Goal: Check status: Check status

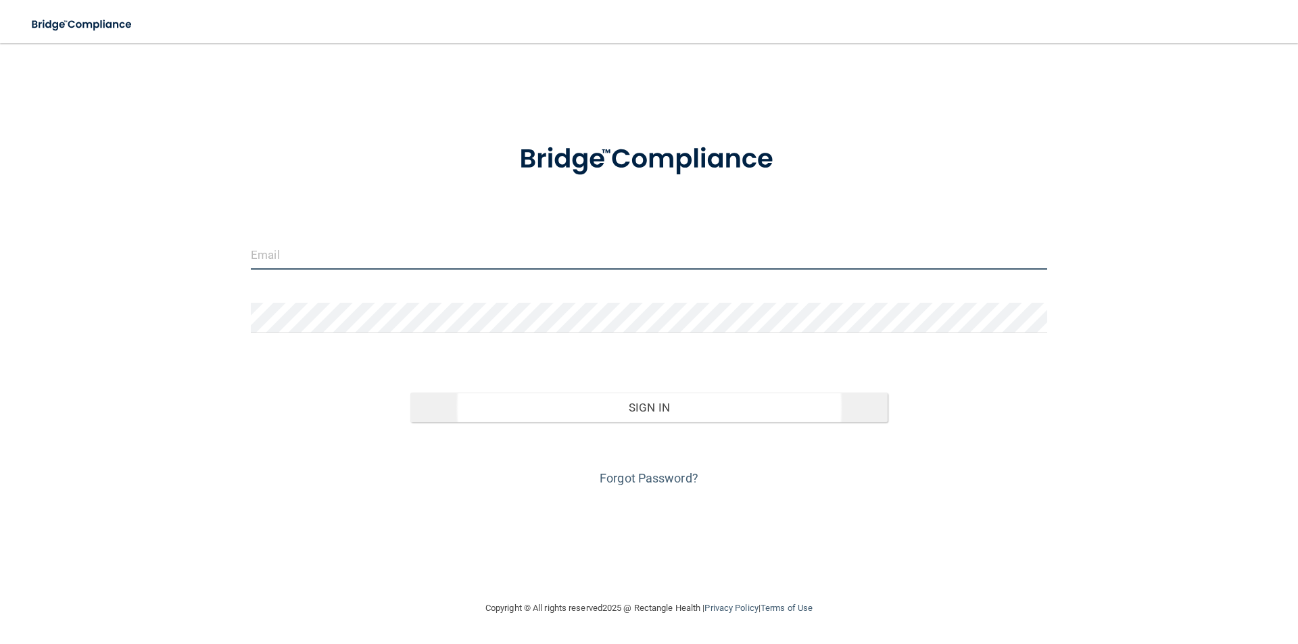
type input "[PERSON_NAME][EMAIL_ADDRESS][PERSON_NAME][DOMAIN_NAME]"
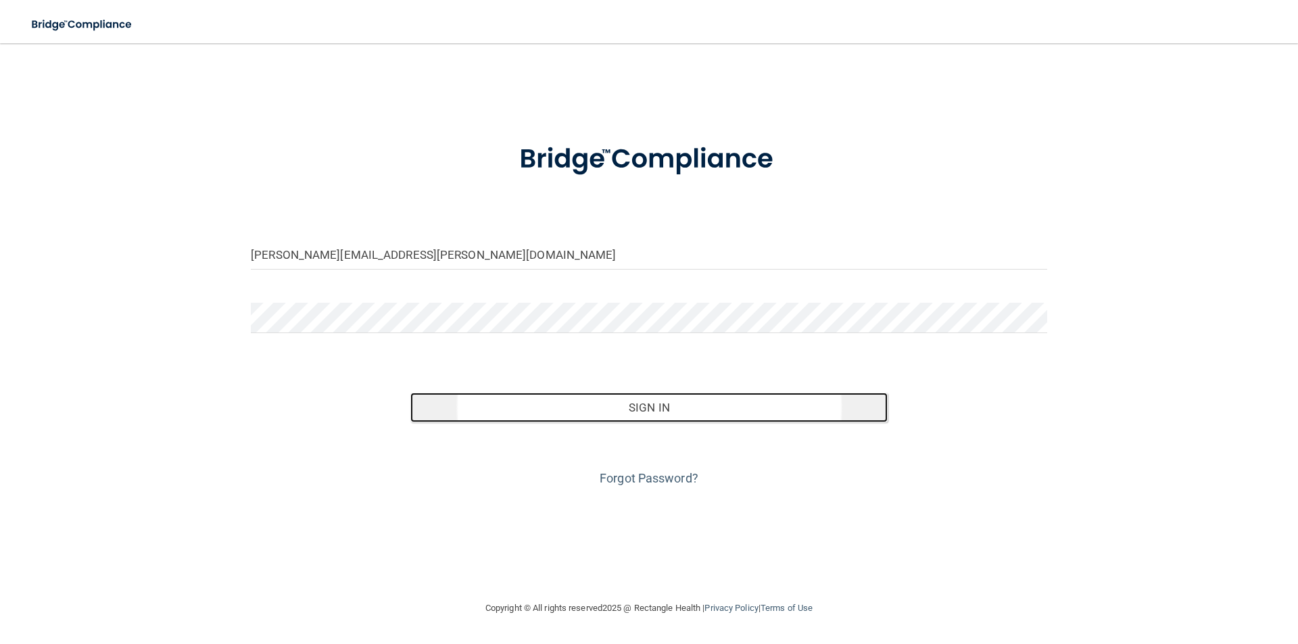
click at [642, 407] on button "Sign In" at bounding box center [649, 408] width 478 height 30
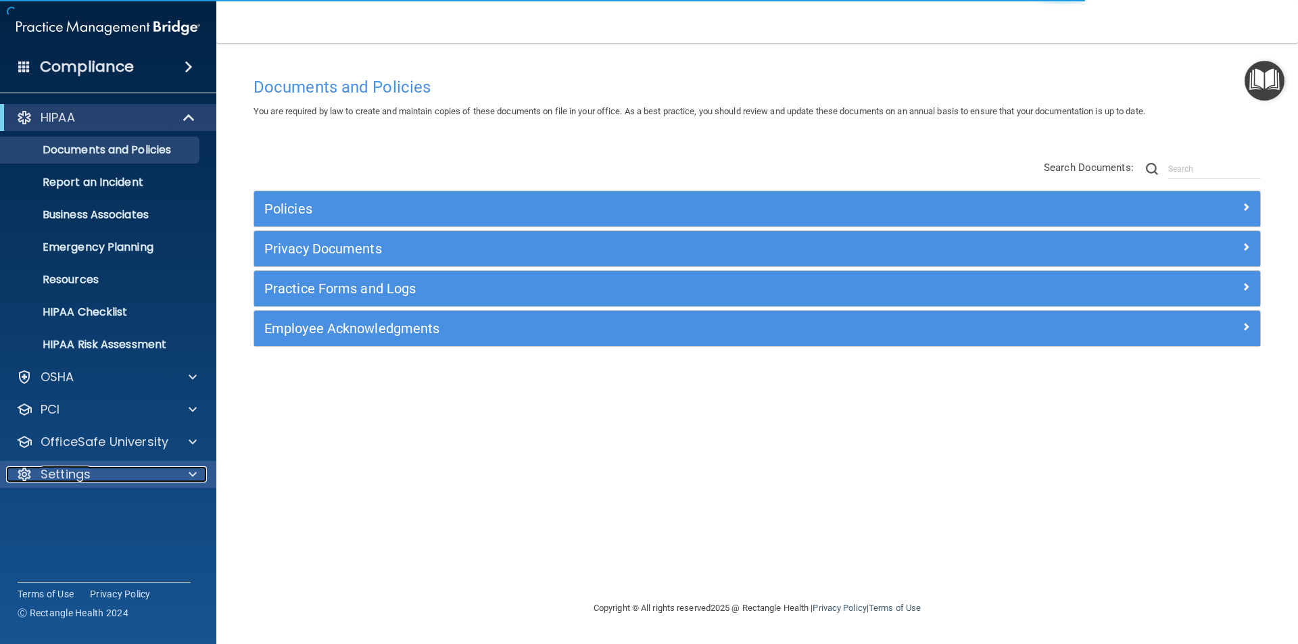
click at [68, 479] on p "Settings" at bounding box center [66, 474] width 50 height 16
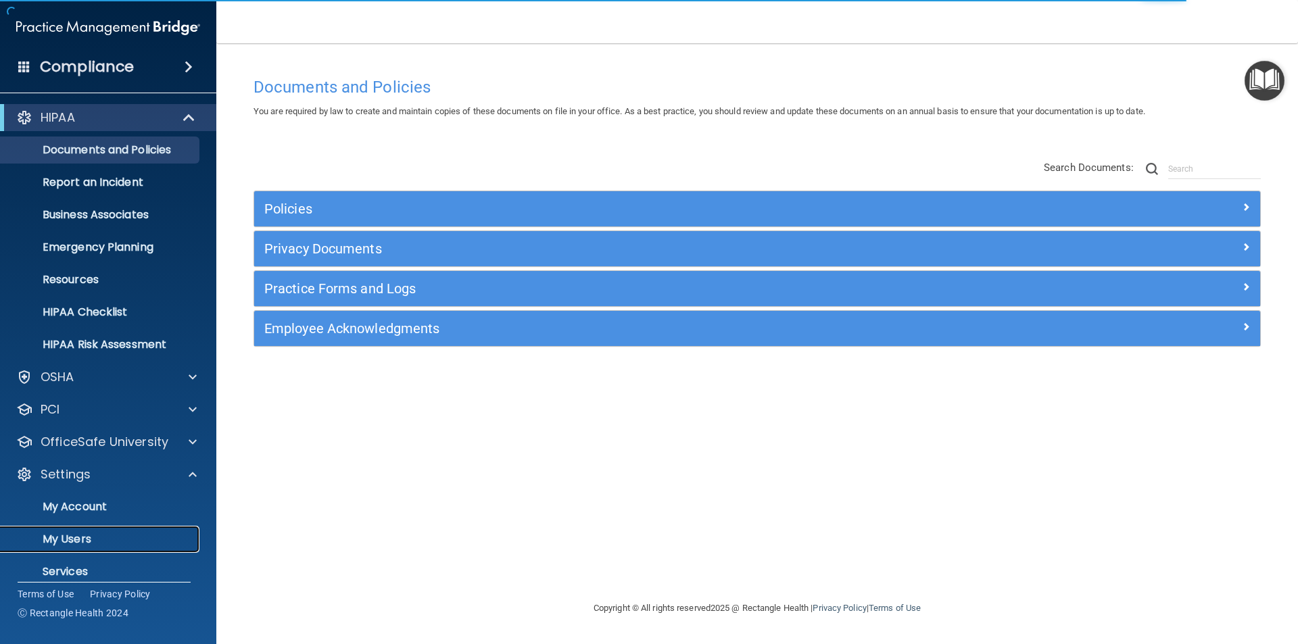
click at [73, 541] on p "My Users" at bounding box center [101, 540] width 185 height 14
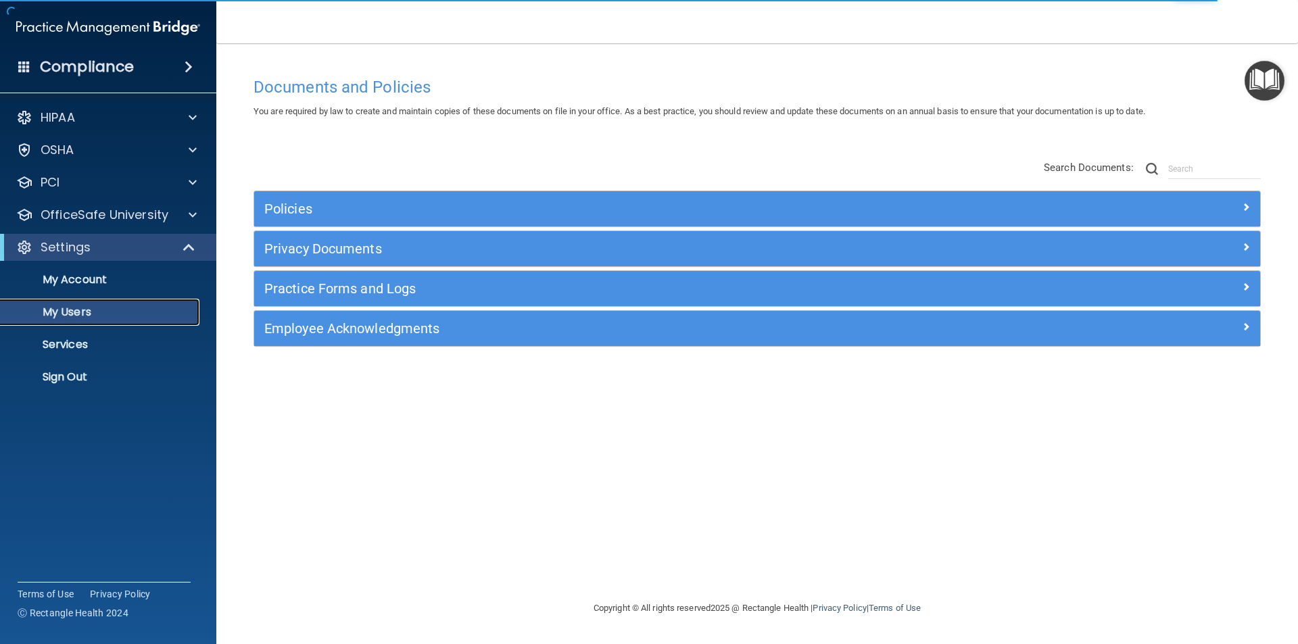
select select "20"
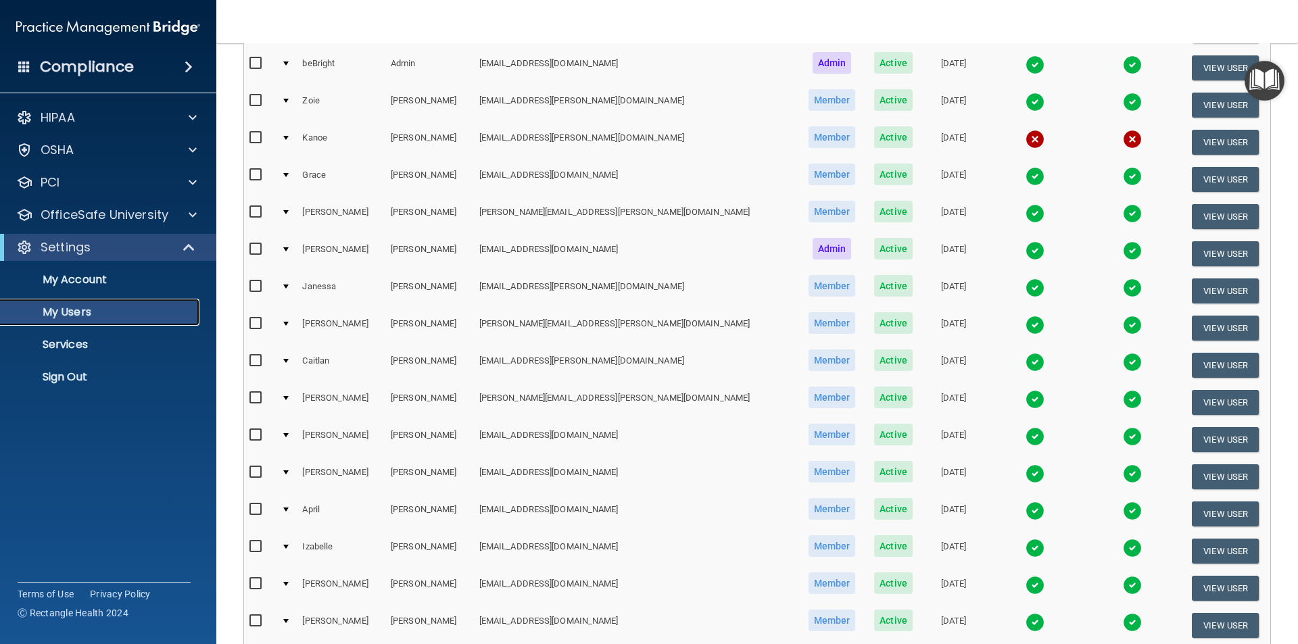
scroll to position [475, 0]
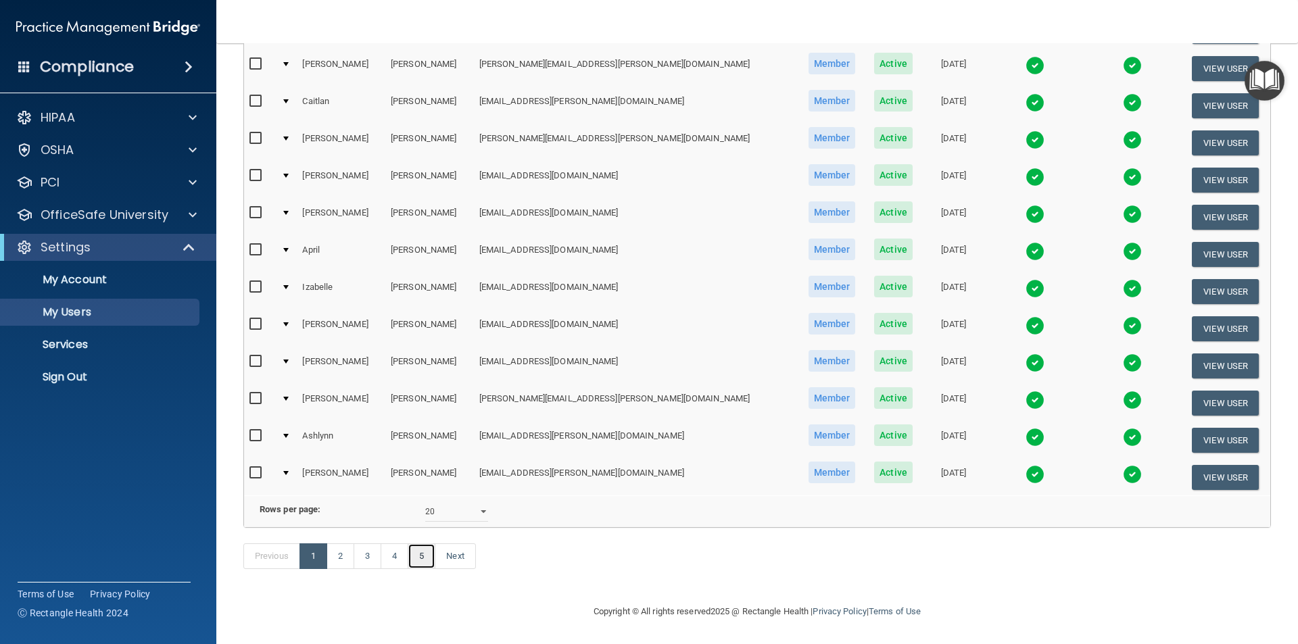
click at [422, 556] on link "5" at bounding box center [422, 556] width 28 height 26
select select "20"
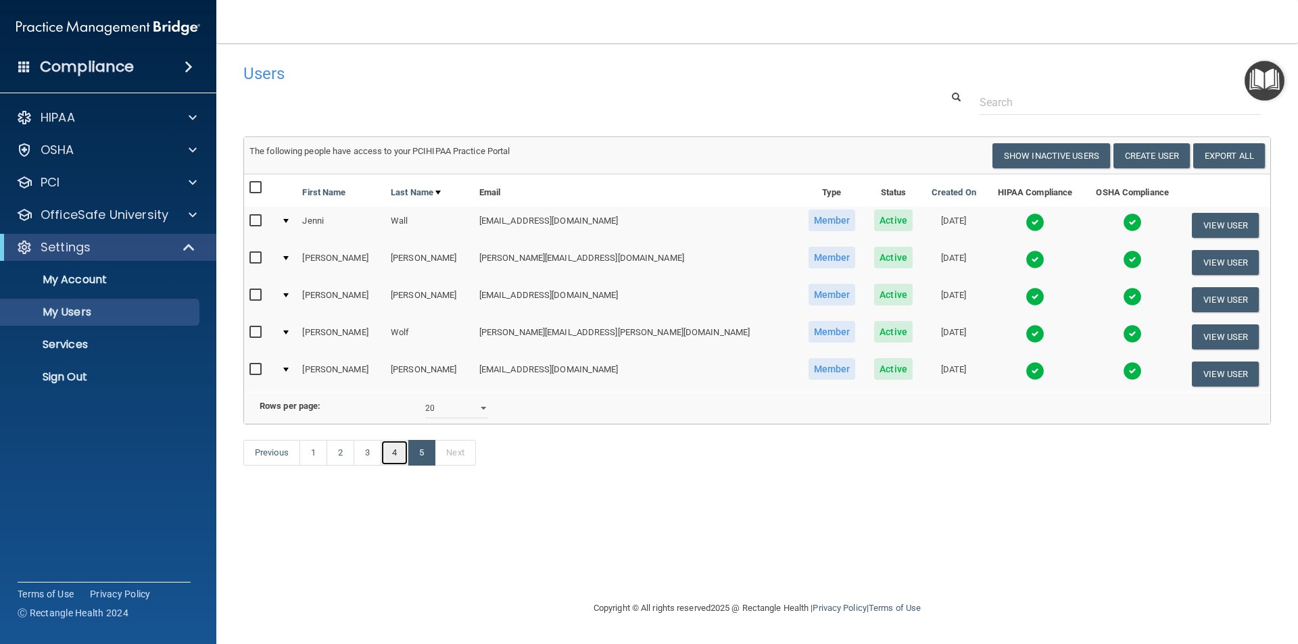
click at [393, 466] on link "4" at bounding box center [395, 453] width 28 height 26
select select "20"
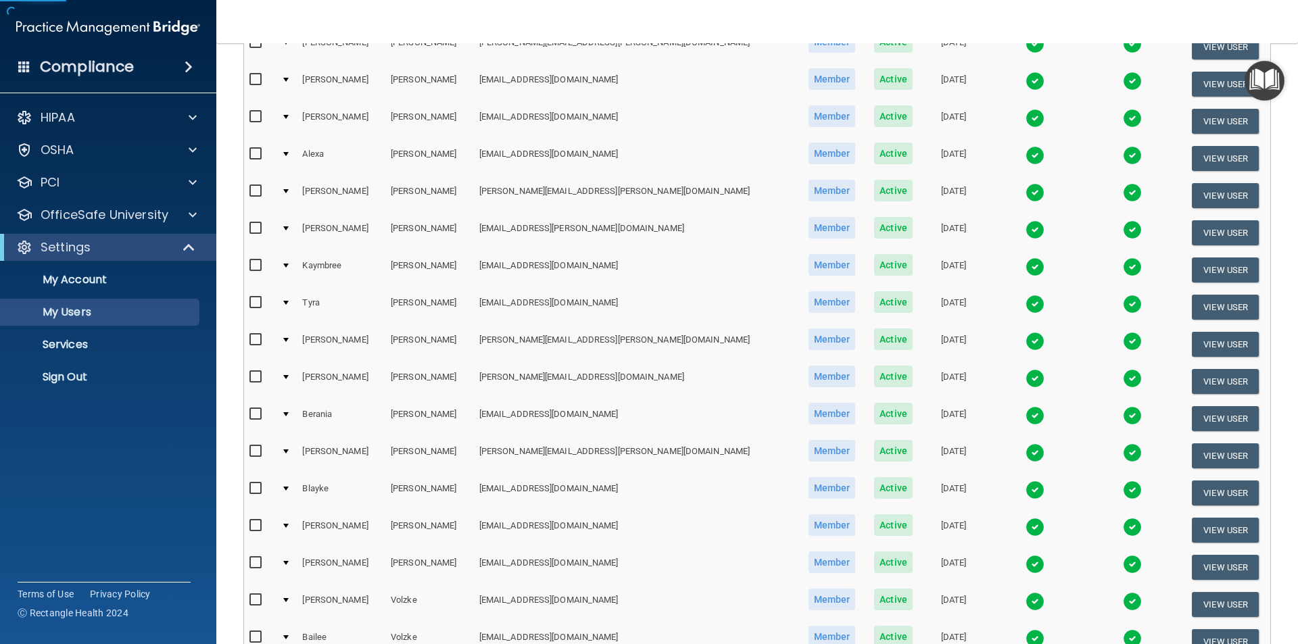
scroll to position [473, 0]
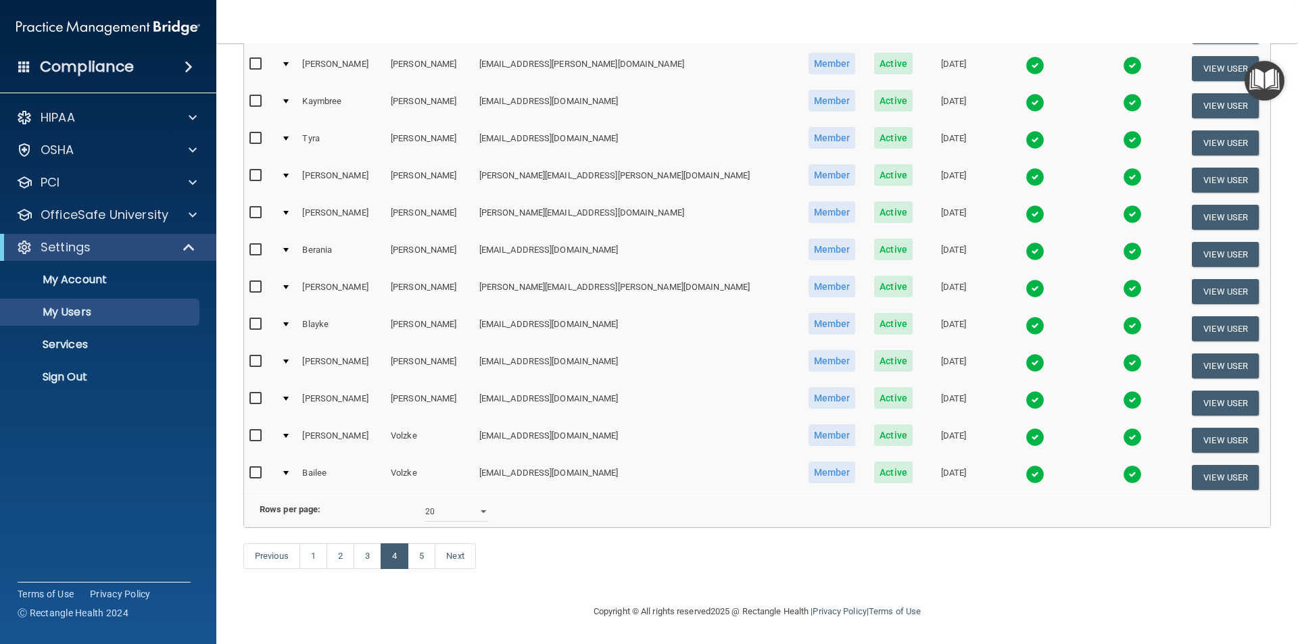
click at [1025, 428] on img at bounding box center [1034, 437] width 19 height 19
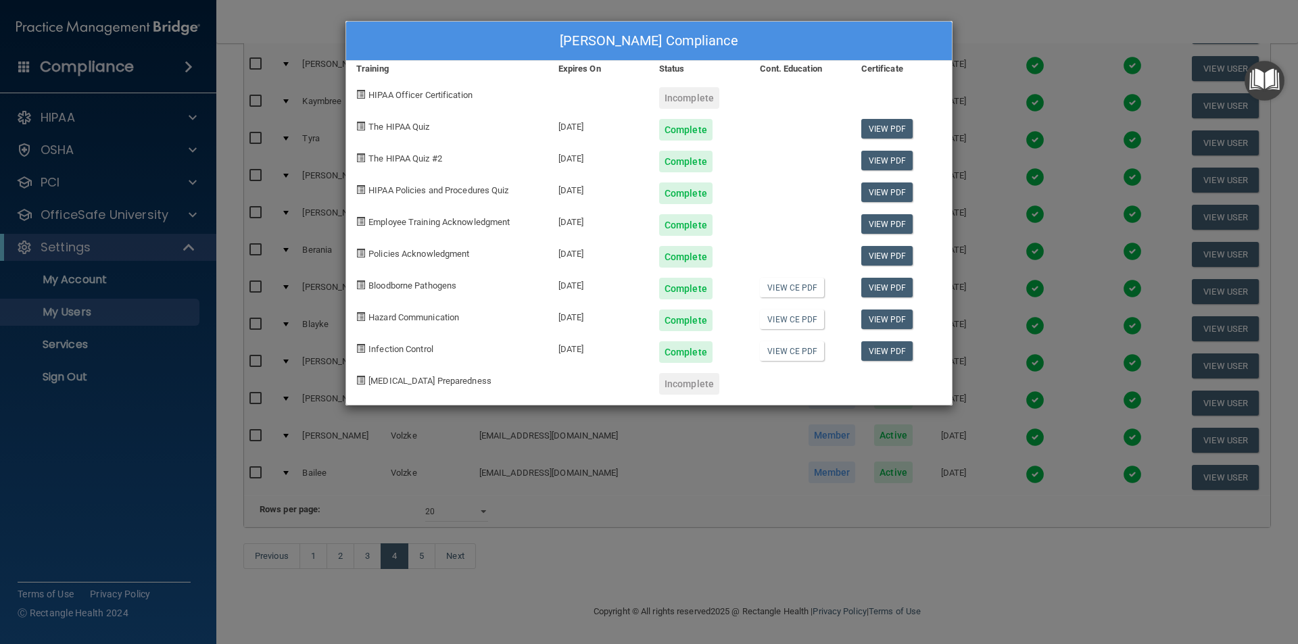
click at [976, 22] on div "[PERSON_NAME] Compliance Training Expires On Status Cont. Education Certificate…" at bounding box center [649, 322] width 1298 height 644
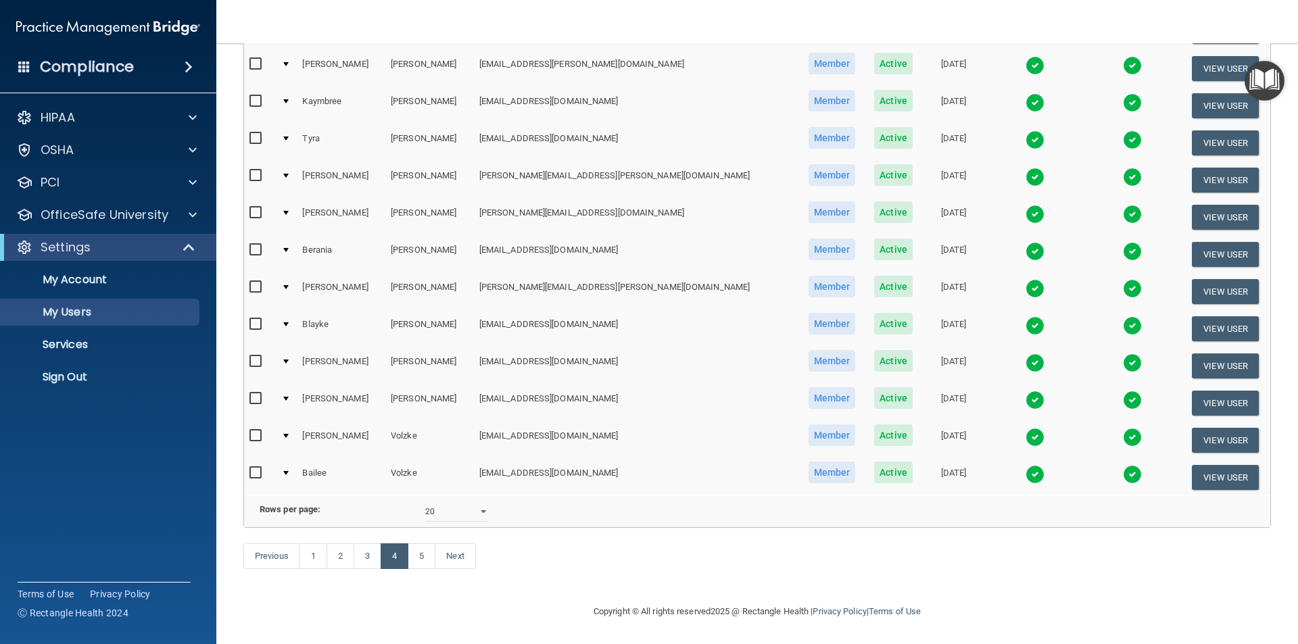
click at [1025, 354] on img at bounding box center [1034, 363] width 19 height 19
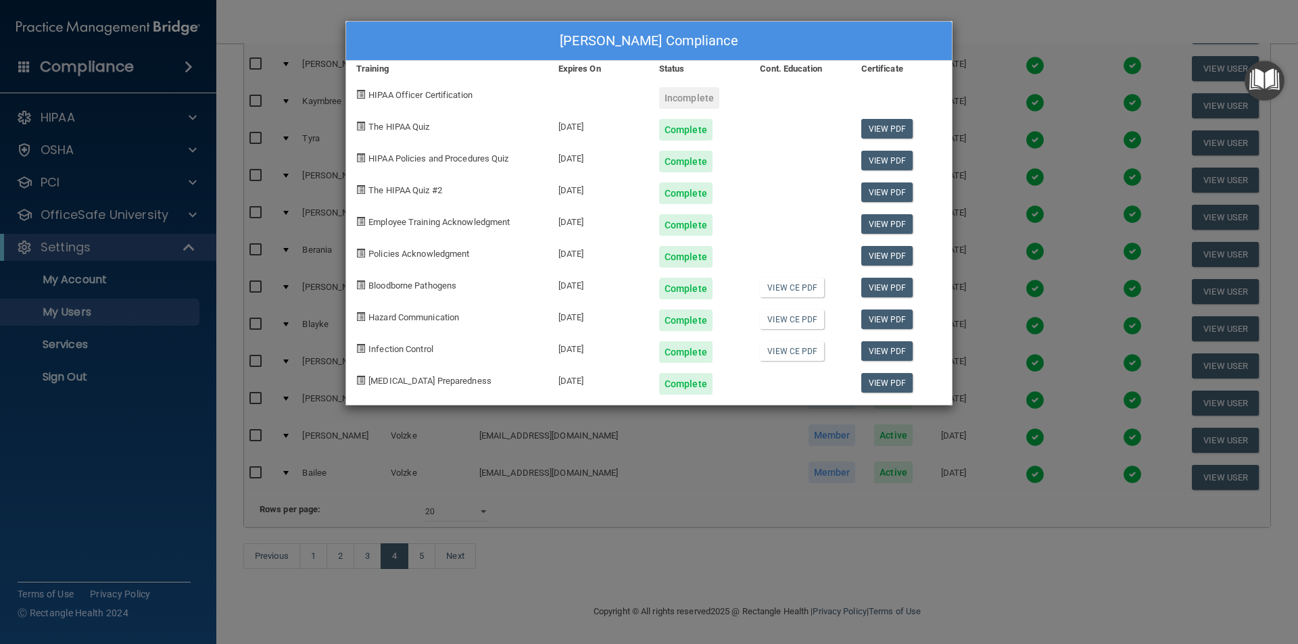
click at [973, 14] on div "[PERSON_NAME] Compliance Training Expires On Status Cont. Education Certificate…" at bounding box center [649, 322] width 1298 height 644
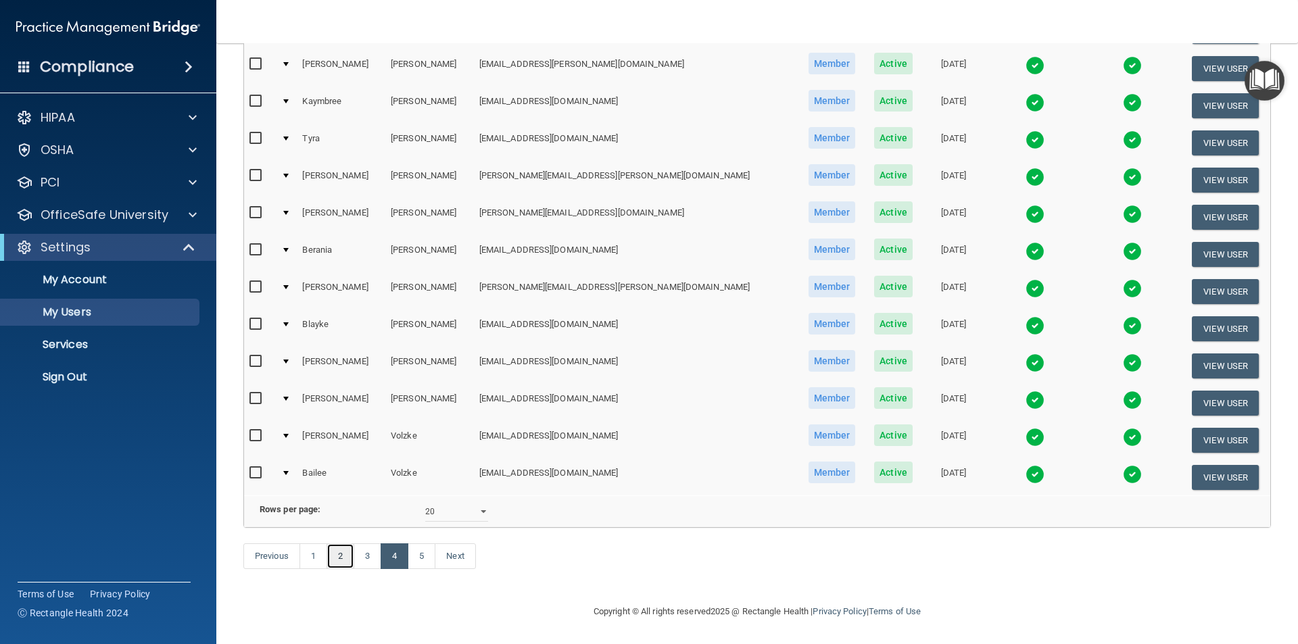
click at [334, 558] on link "2" at bounding box center [340, 556] width 28 height 26
select select "20"
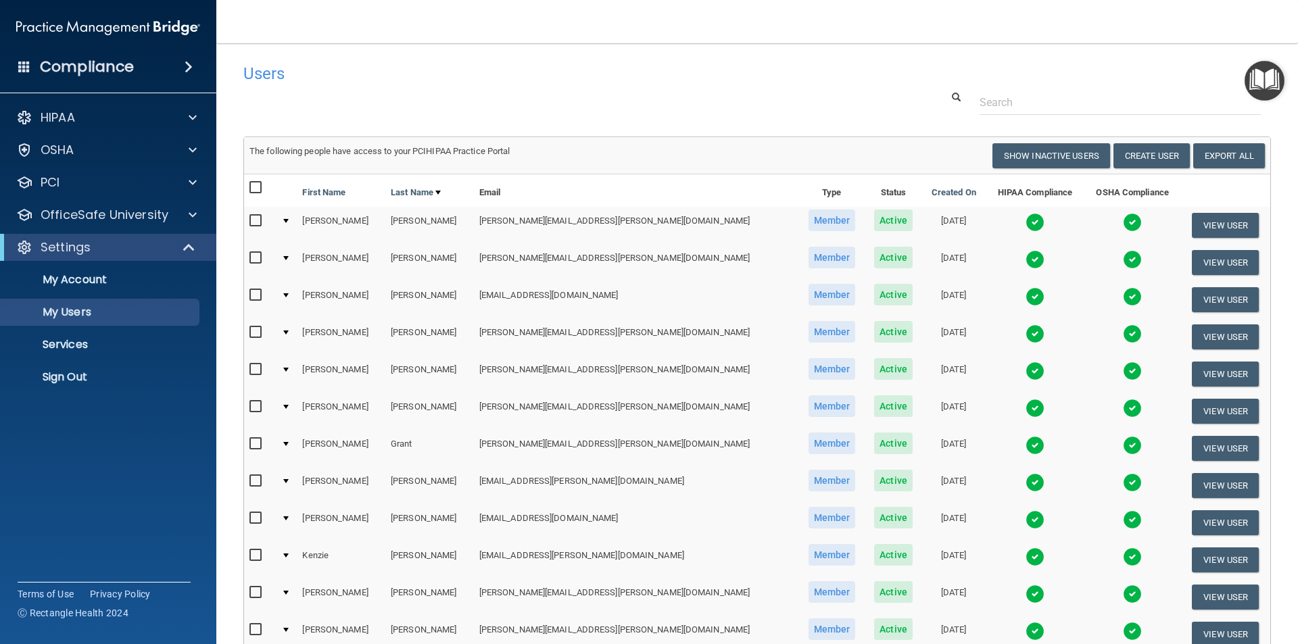
click at [1025, 404] on img at bounding box center [1034, 408] width 19 height 19
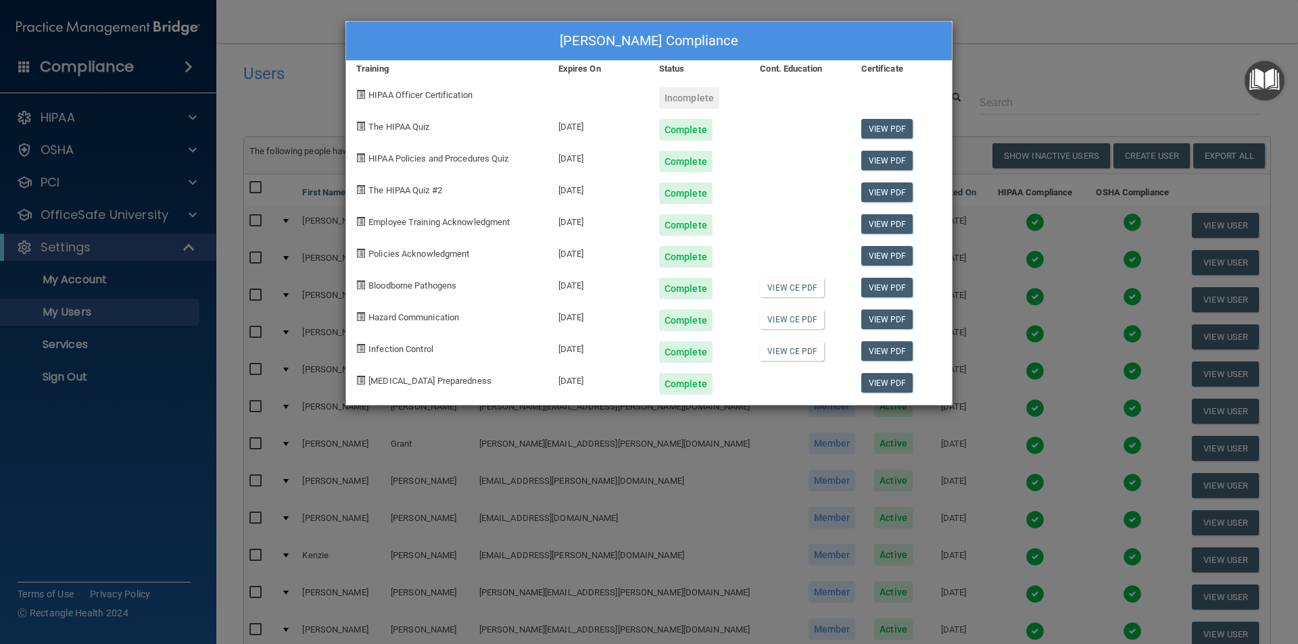
click at [974, 45] on div "[PERSON_NAME] Compliance Training Expires On Status Cont. Education Certificate…" at bounding box center [649, 322] width 1298 height 644
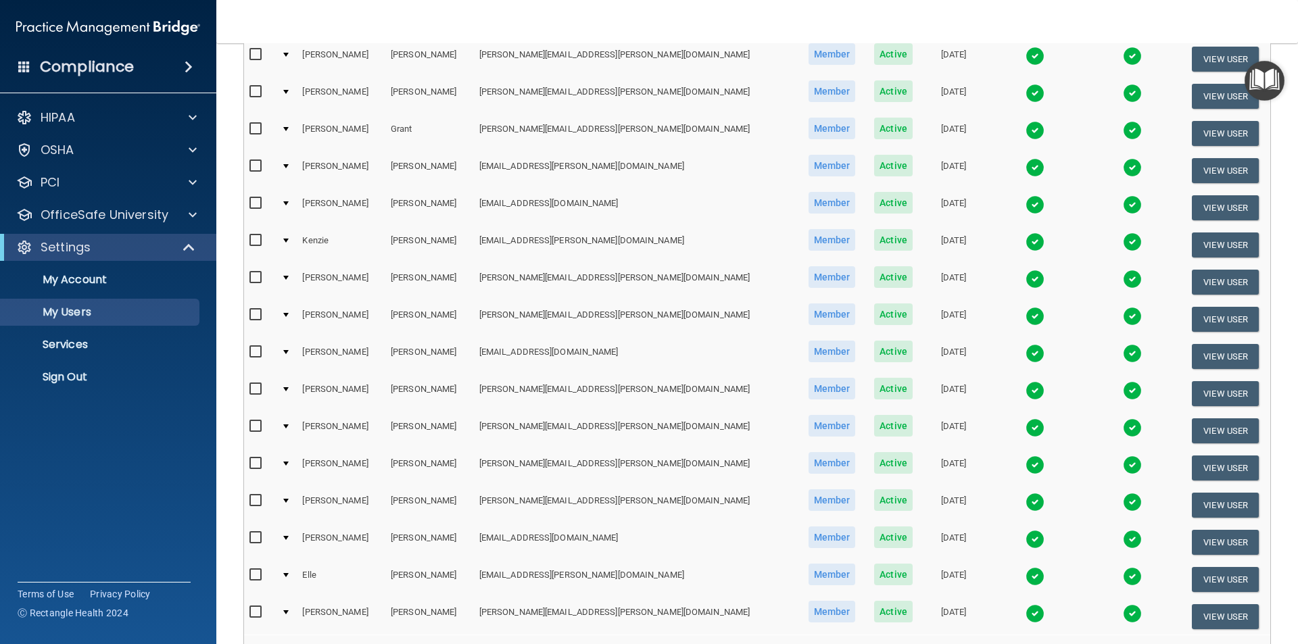
scroll to position [475, 0]
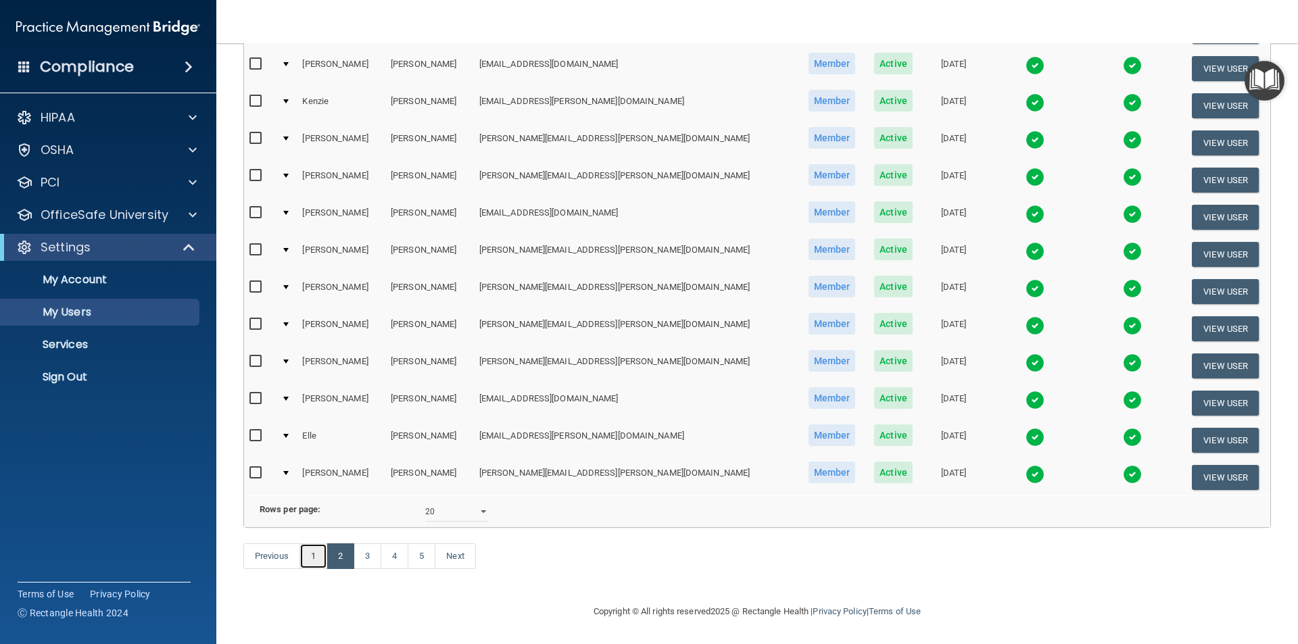
click at [318, 560] on link "1" at bounding box center [313, 556] width 28 height 26
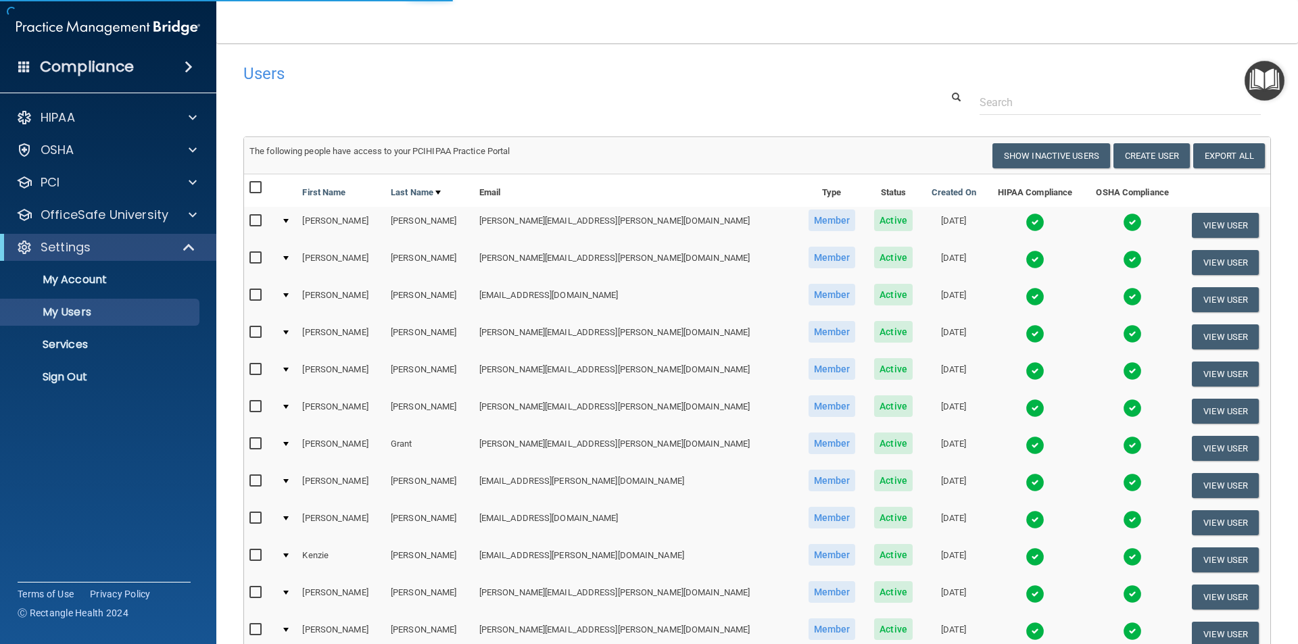
select select "20"
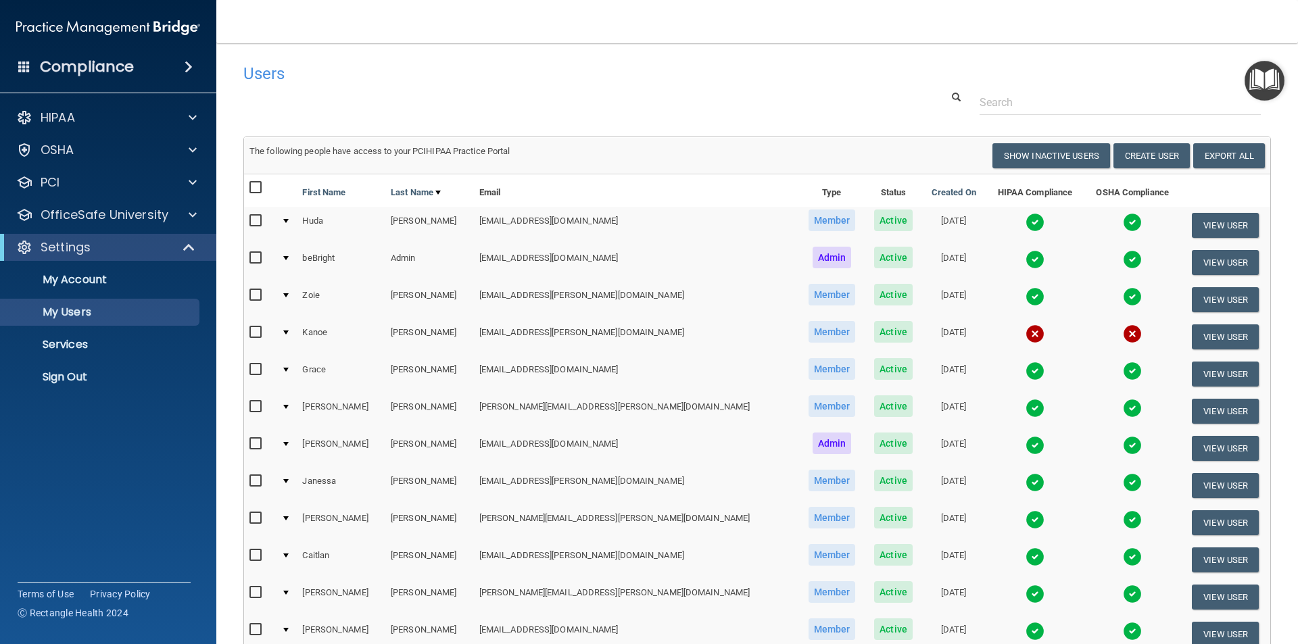
click at [1025, 367] on img at bounding box center [1034, 371] width 19 height 19
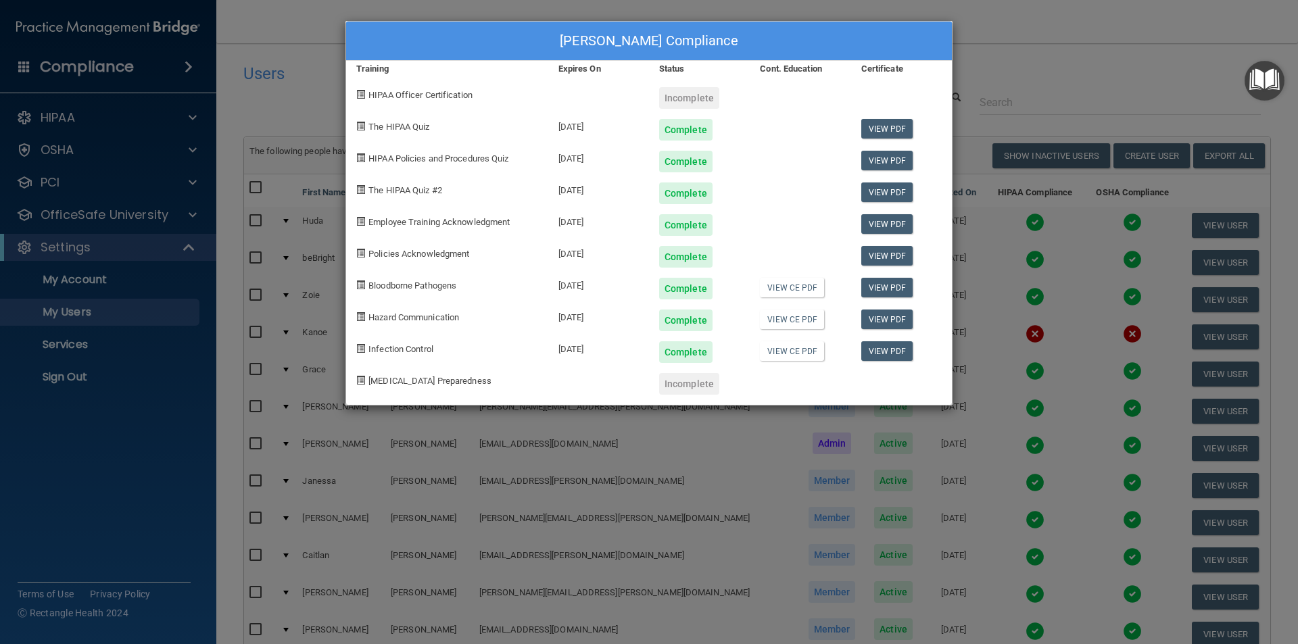
click at [998, 62] on div "[PERSON_NAME] Compliance Training Expires On Status Cont. Education Certificate…" at bounding box center [649, 322] width 1298 height 644
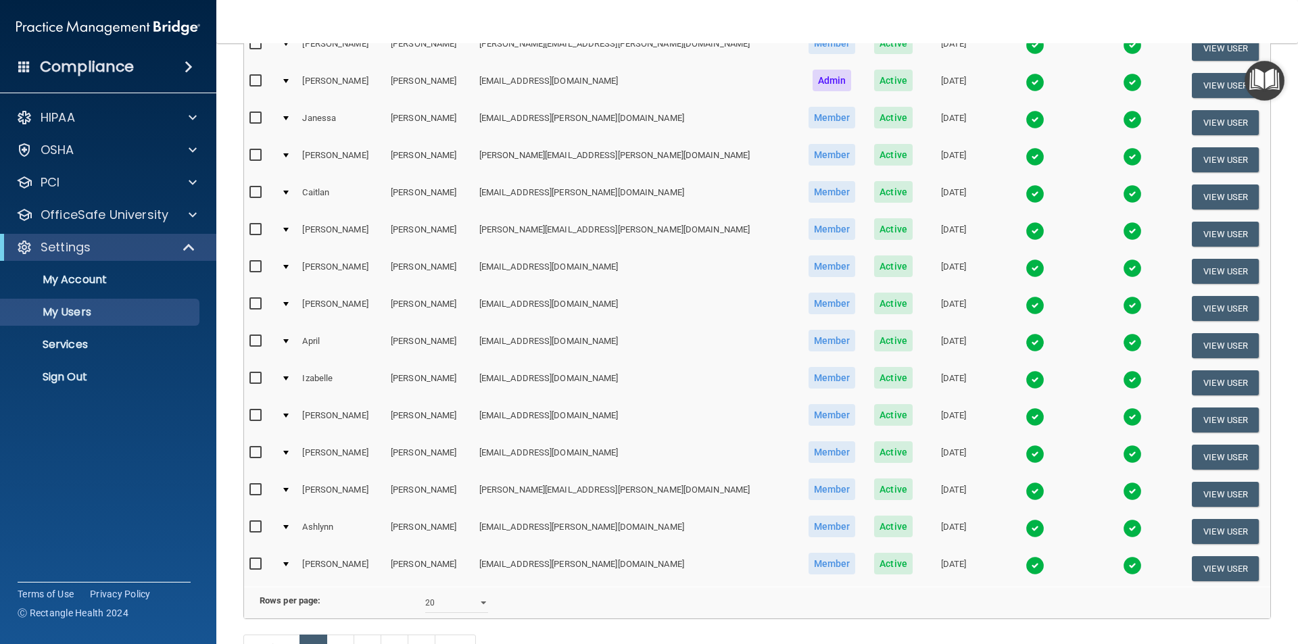
scroll to position [406, 0]
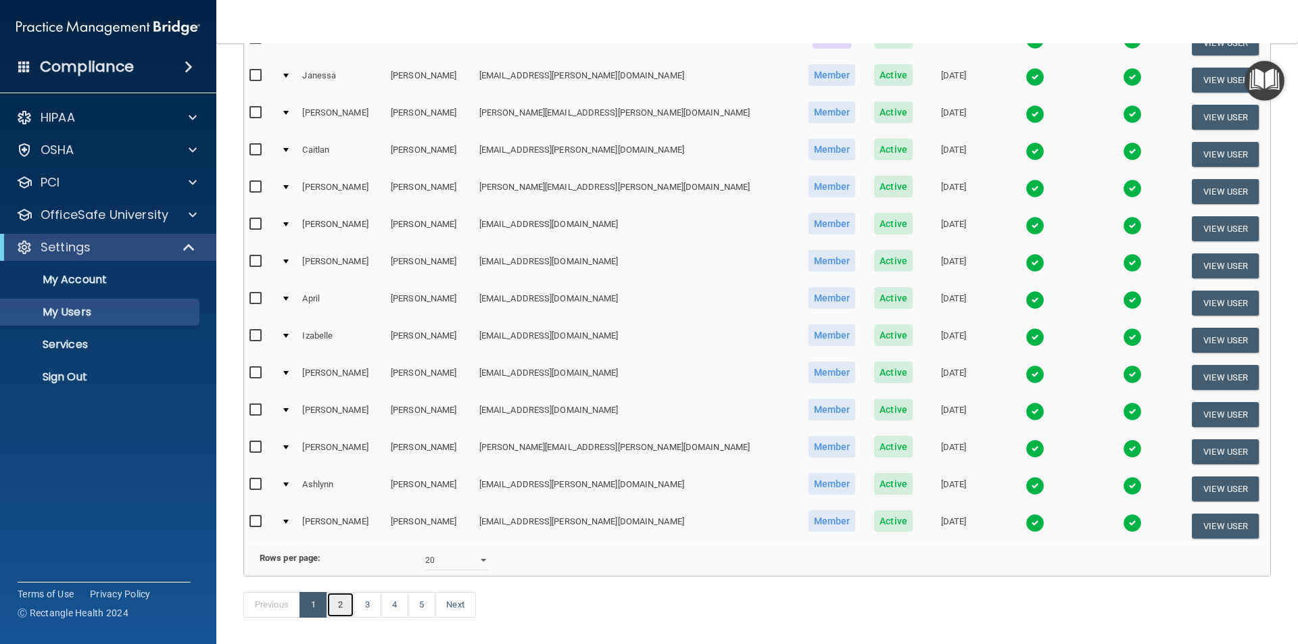
click at [347, 618] on link "2" at bounding box center [340, 605] width 28 height 26
select select "20"
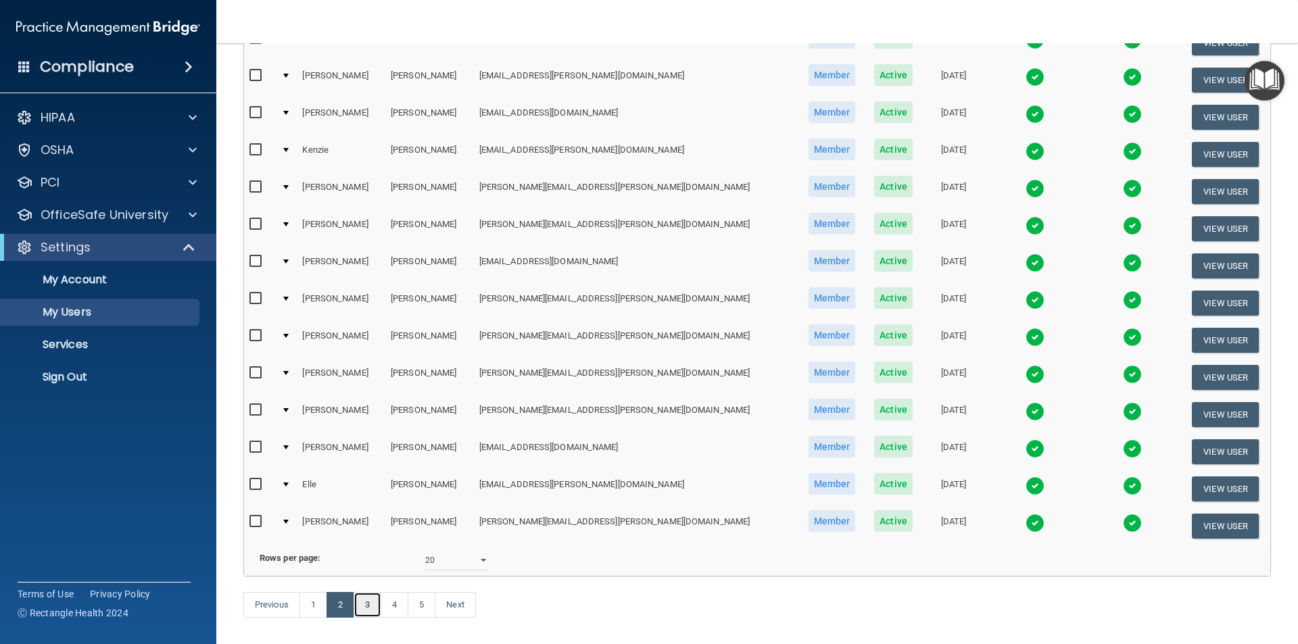
click at [374, 618] on link "3" at bounding box center [368, 605] width 28 height 26
select select "20"
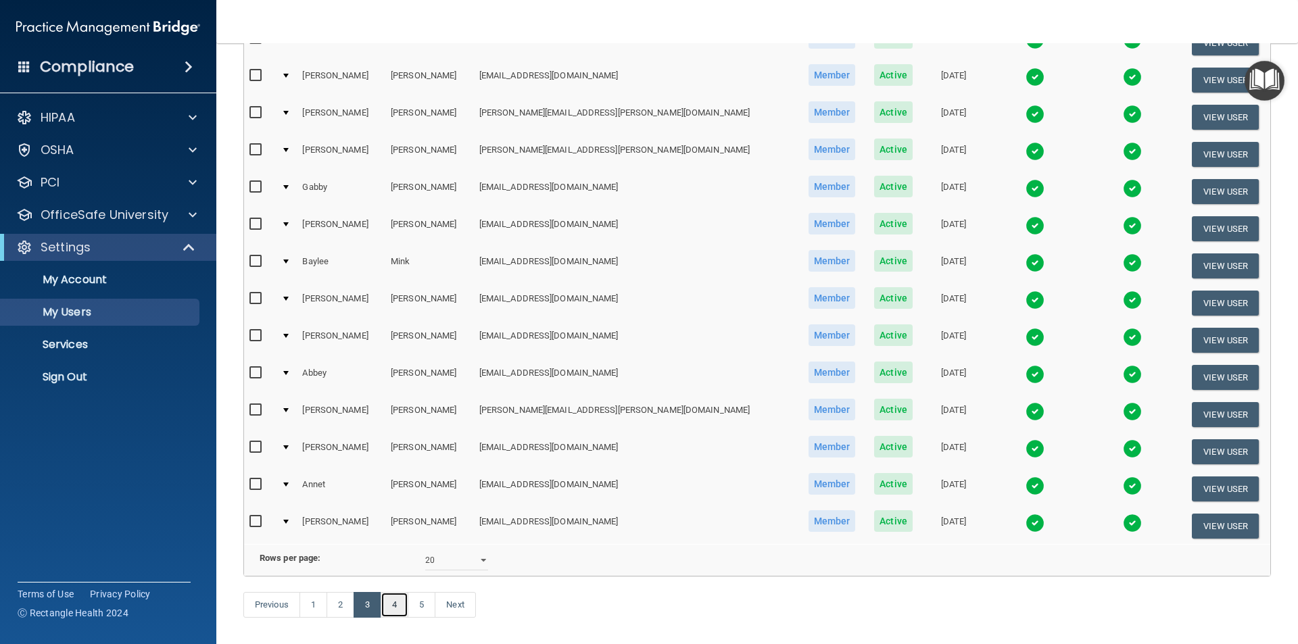
click at [402, 618] on link "4" at bounding box center [395, 605] width 28 height 26
select select "20"
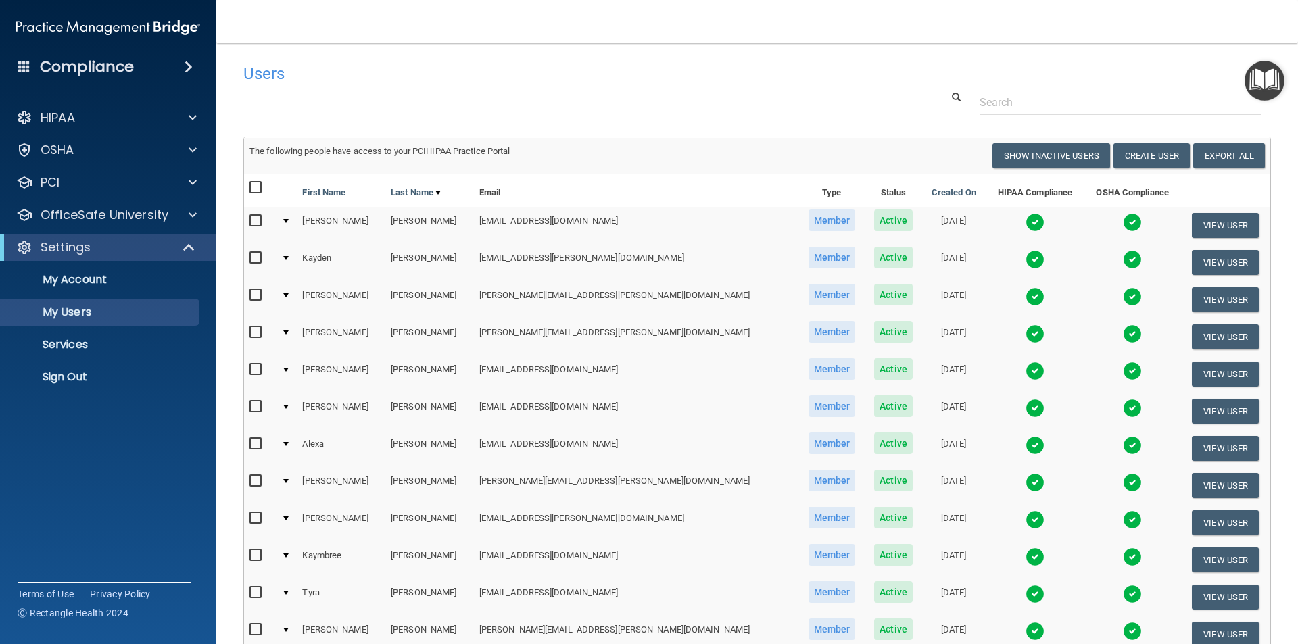
click at [1025, 257] on img at bounding box center [1034, 259] width 19 height 19
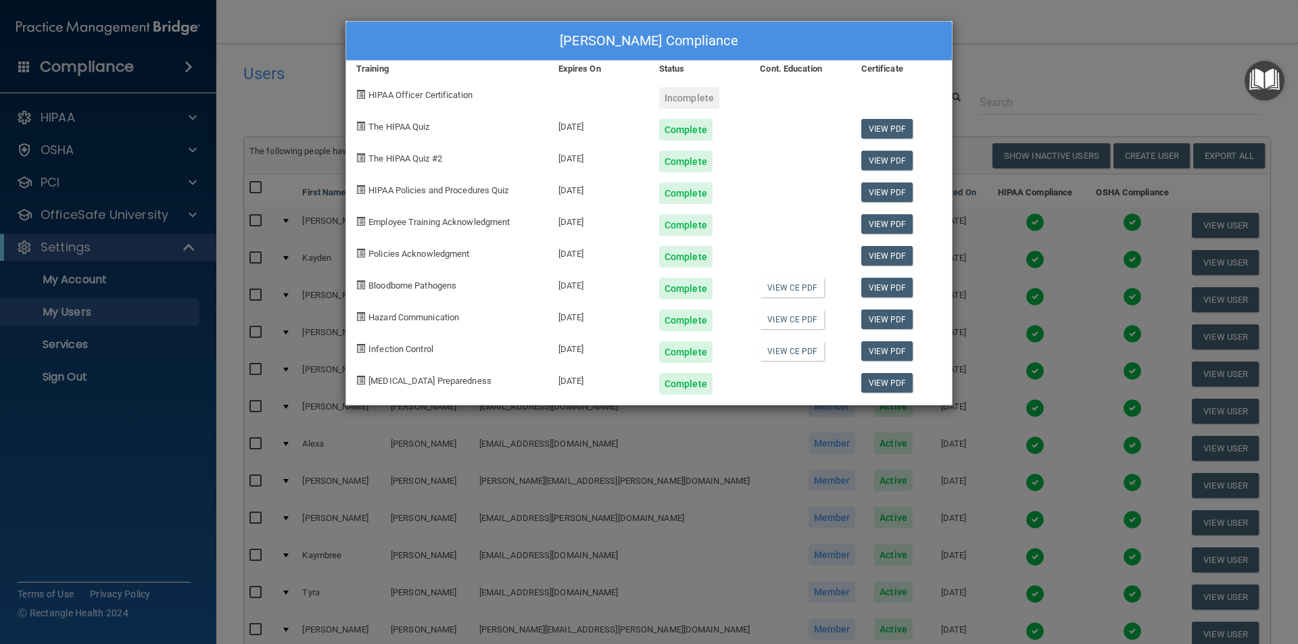
click at [1007, 50] on div "[PERSON_NAME] Compliance Training Expires On Status Cont. Education Certificate…" at bounding box center [649, 322] width 1298 height 644
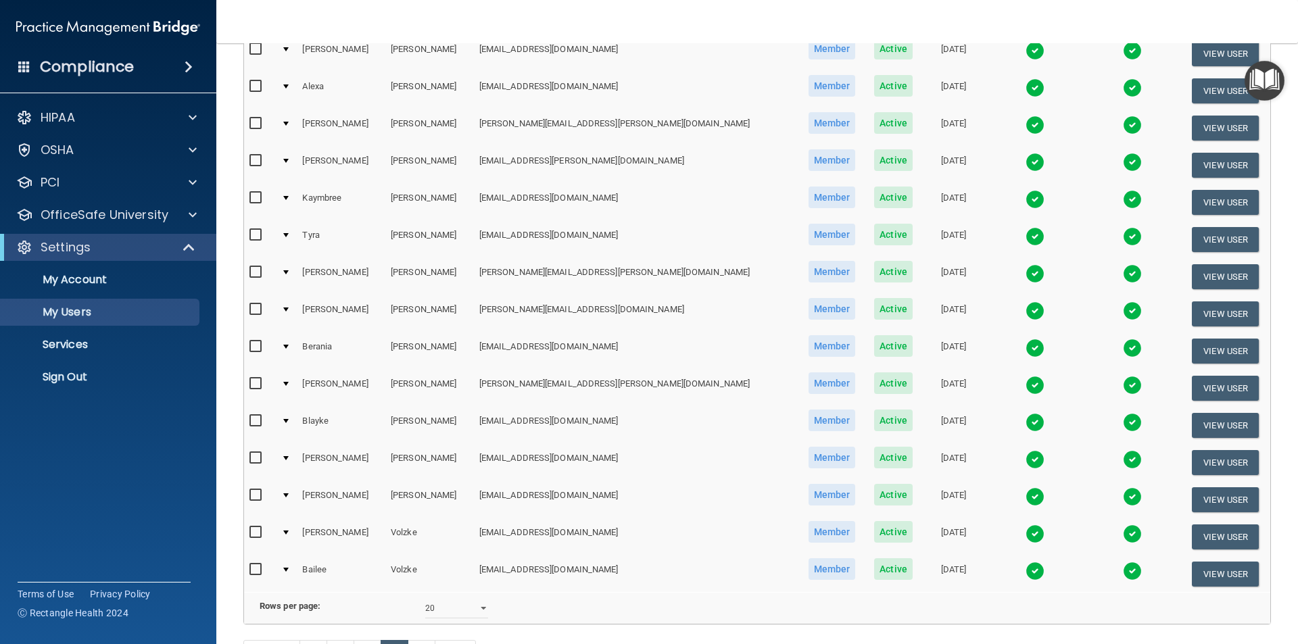
scroll to position [339, 0]
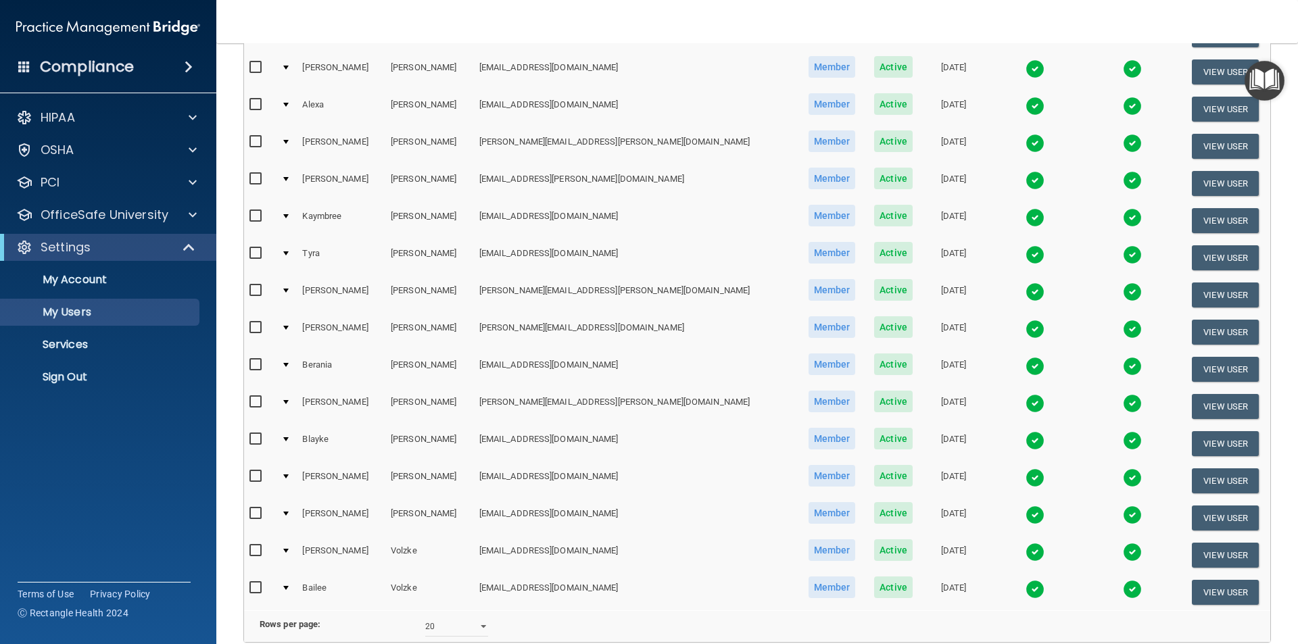
click at [1025, 253] on img at bounding box center [1034, 254] width 19 height 19
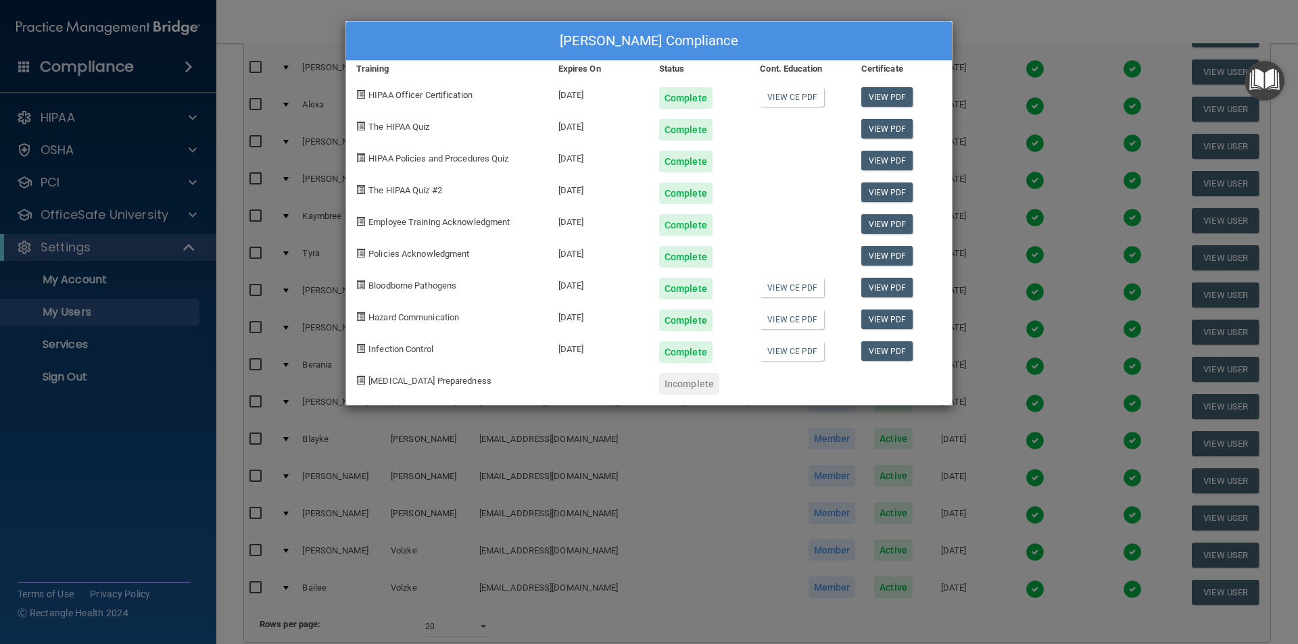
click at [975, 35] on div "[PERSON_NAME] Compliance Training Expires On Status Cont. Education Certificate…" at bounding box center [649, 322] width 1298 height 644
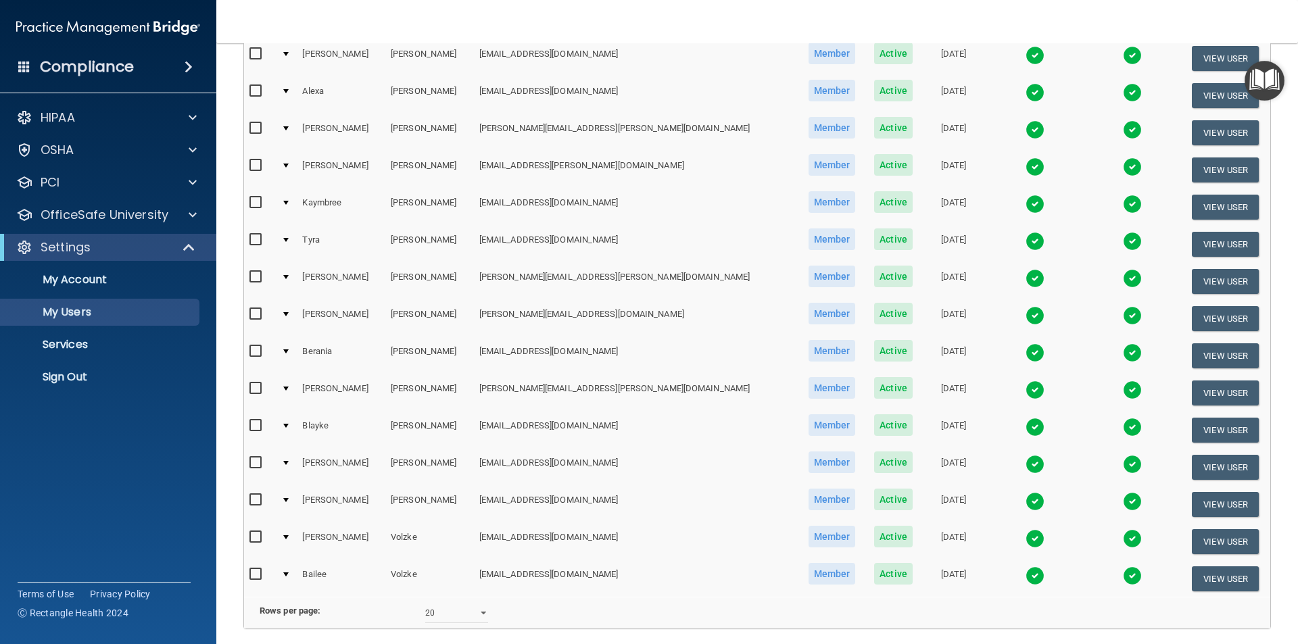
scroll to position [475, 0]
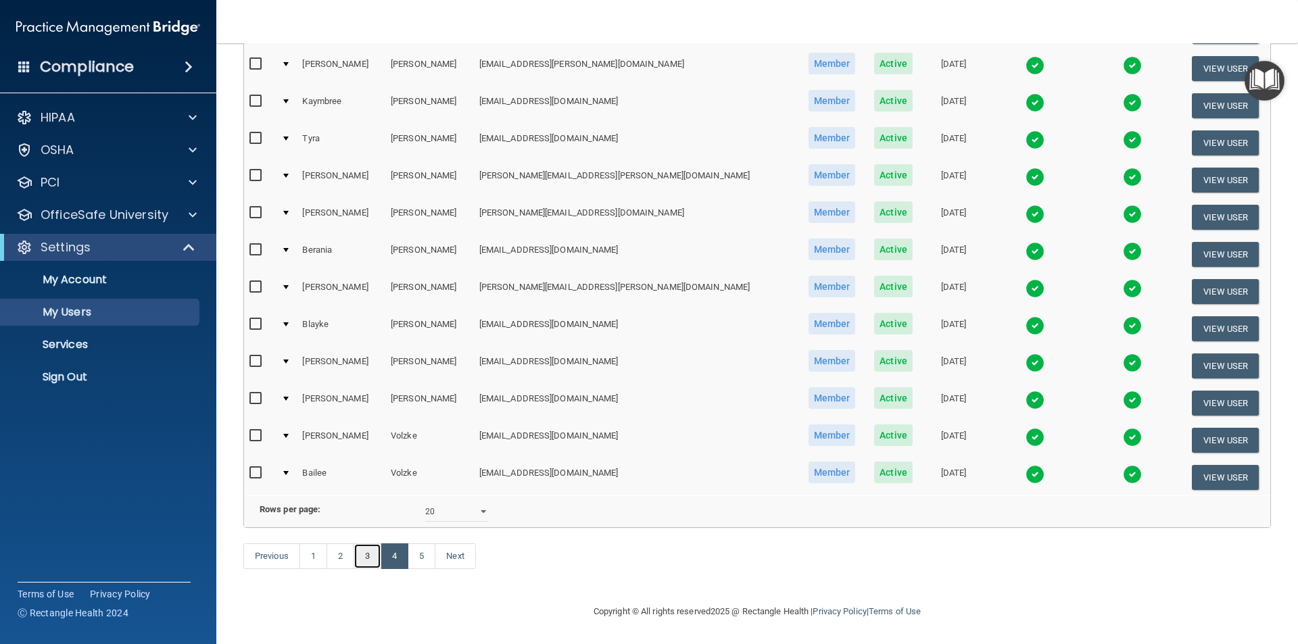
click at [366, 555] on link "3" at bounding box center [368, 556] width 28 height 26
select select "20"
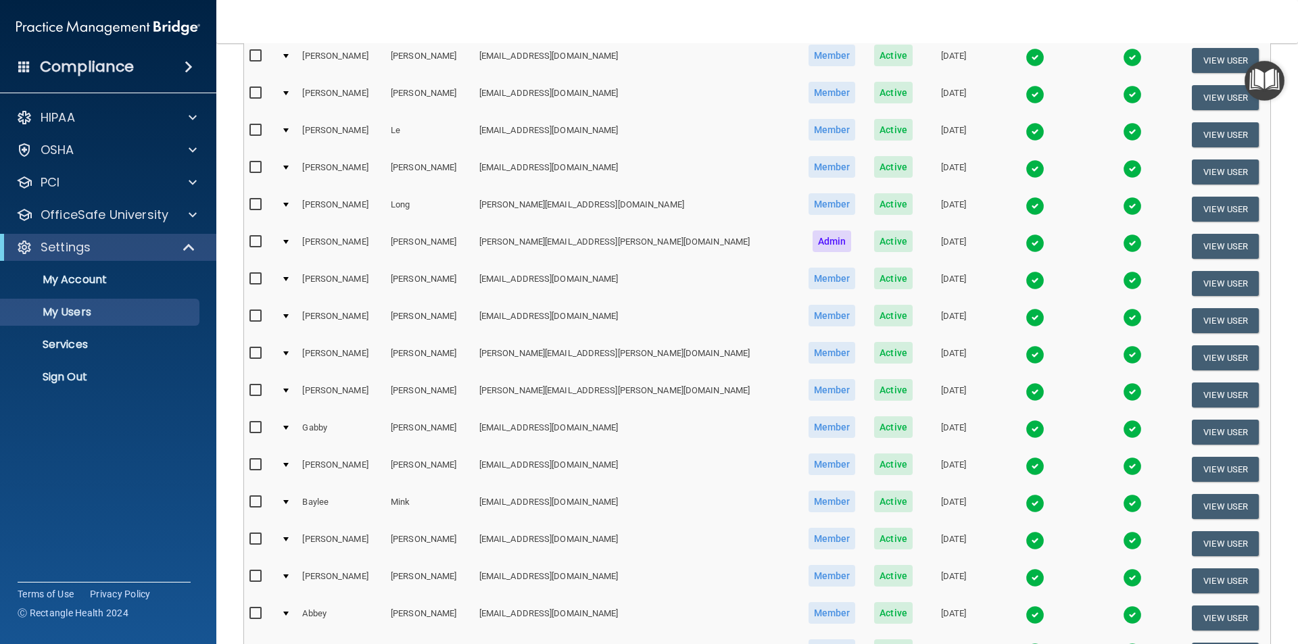
scroll to position [203, 0]
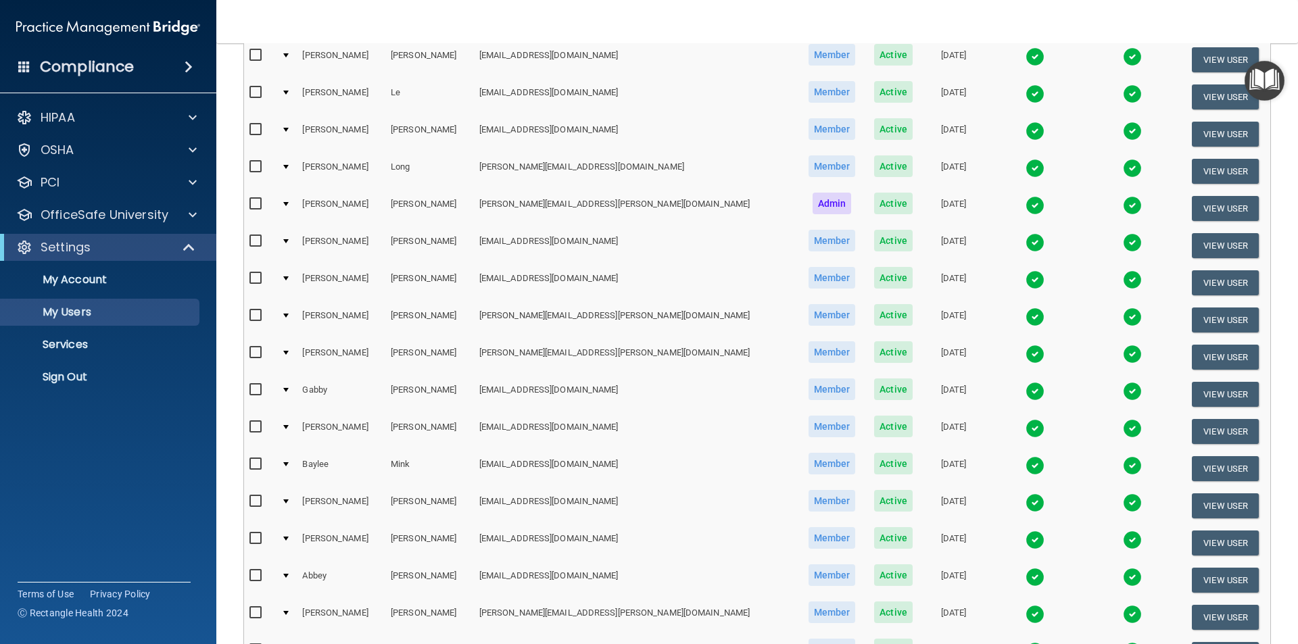
click at [1025, 539] on img at bounding box center [1034, 540] width 19 height 19
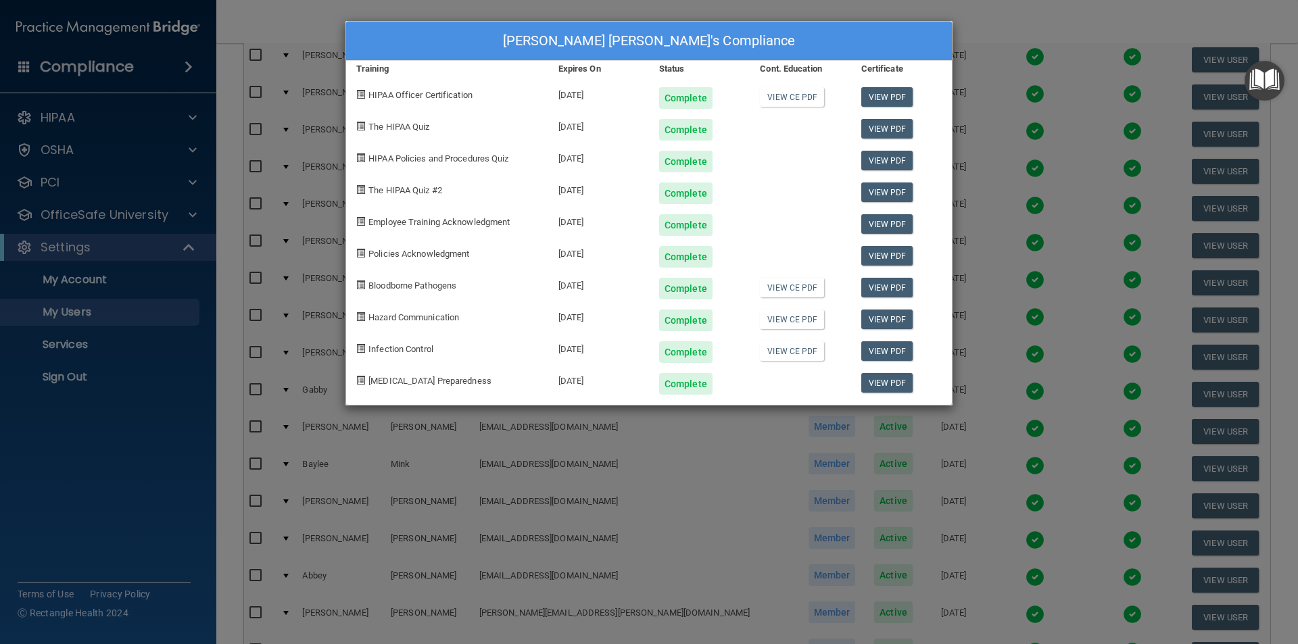
click at [961, 24] on div "[PERSON_NAME] [PERSON_NAME]'s Compliance Training Expires On Status Cont. Educa…" at bounding box center [649, 322] width 1298 height 644
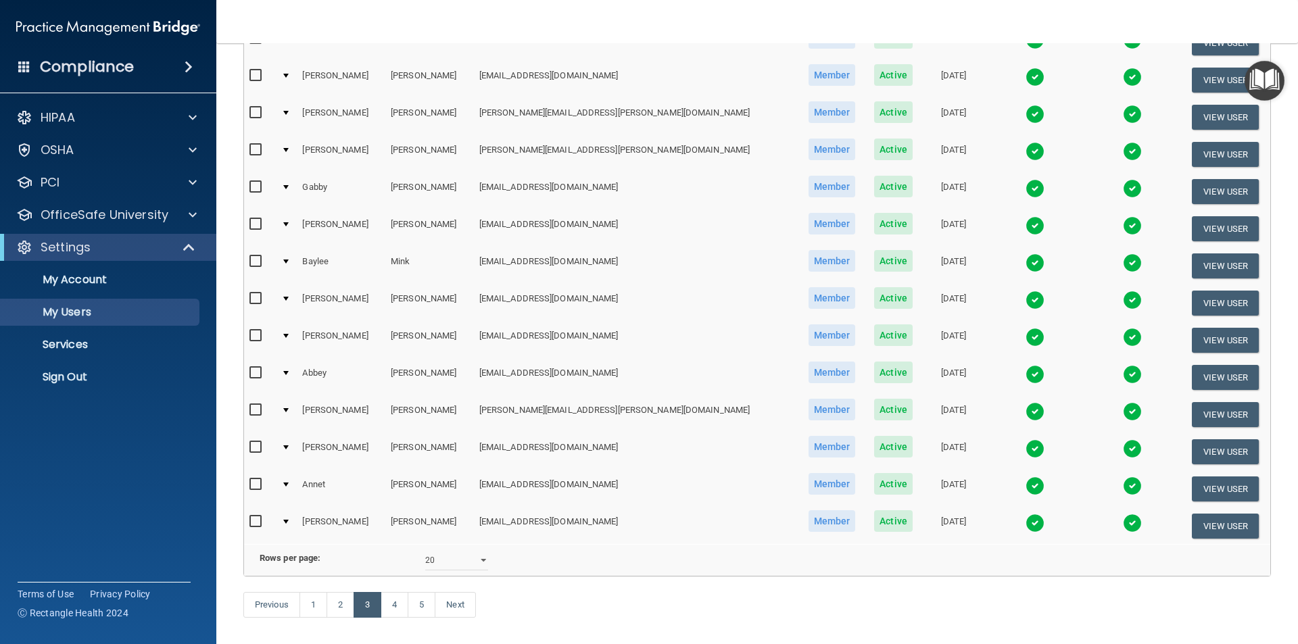
scroll to position [475, 0]
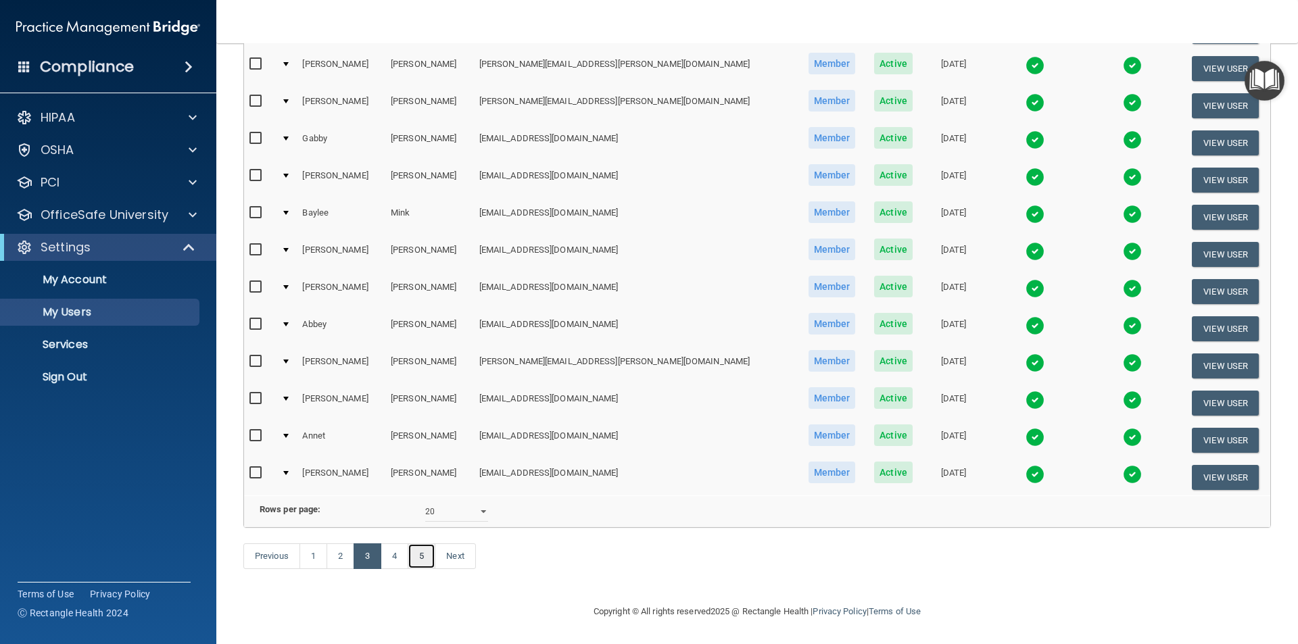
click at [412, 562] on link "5" at bounding box center [422, 556] width 28 height 26
select select "20"
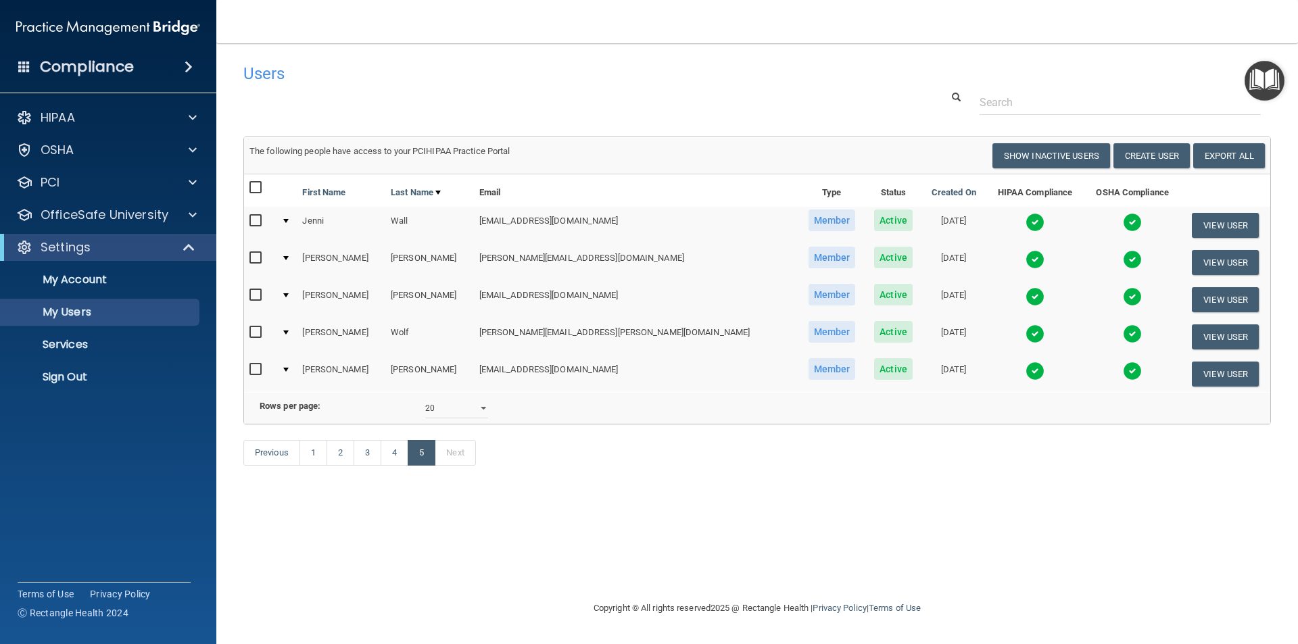
click at [1025, 264] on img at bounding box center [1034, 259] width 19 height 19
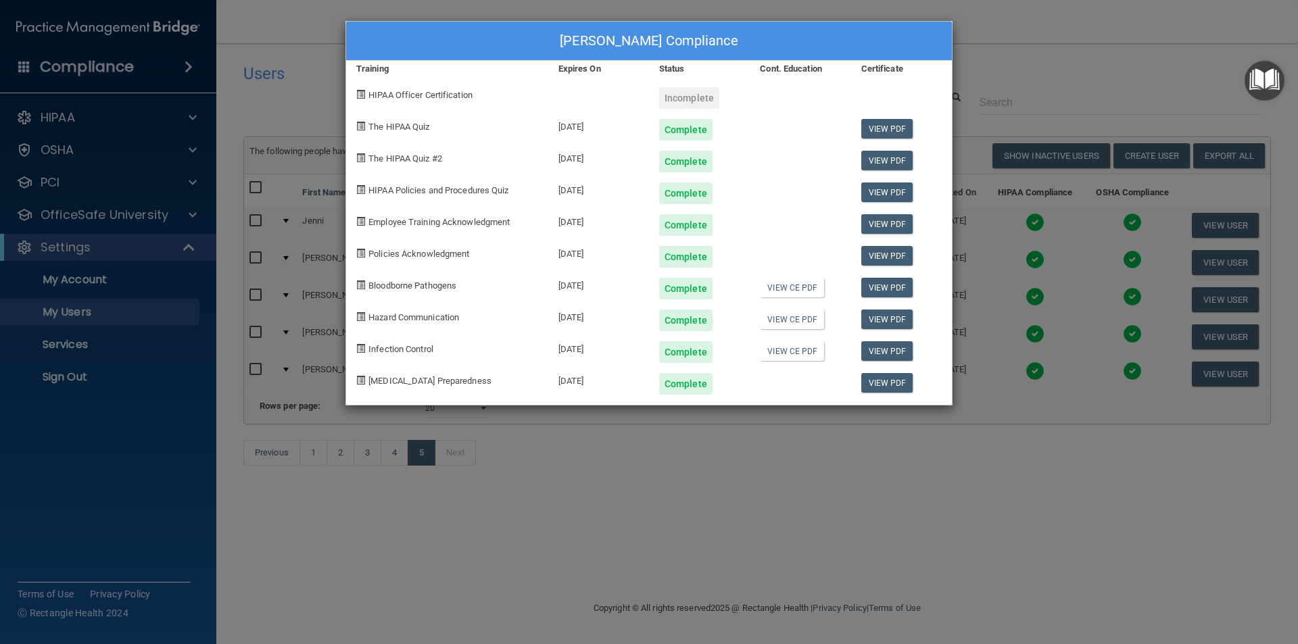
click at [662, 487] on div "[PERSON_NAME] Compliance Training Expires On Status Cont. Education Certificate…" at bounding box center [649, 322] width 1298 height 644
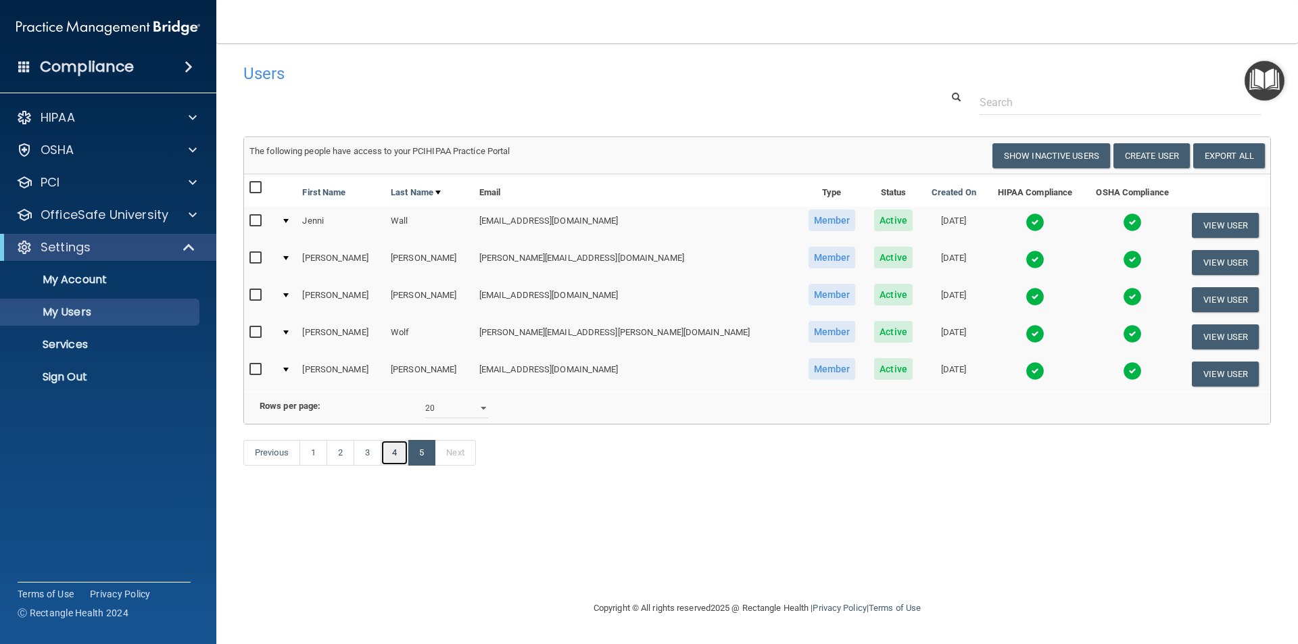
click at [397, 466] on link "4" at bounding box center [395, 453] width 28 height 26
select select "20"
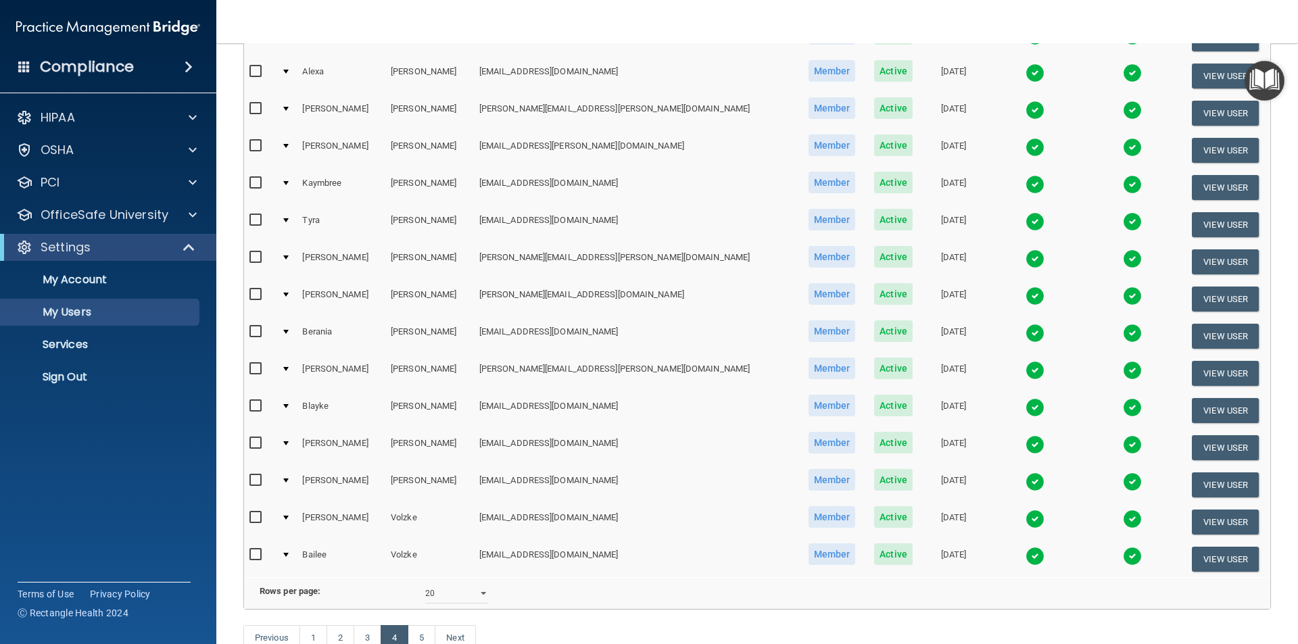
scroll to position [475, 0]
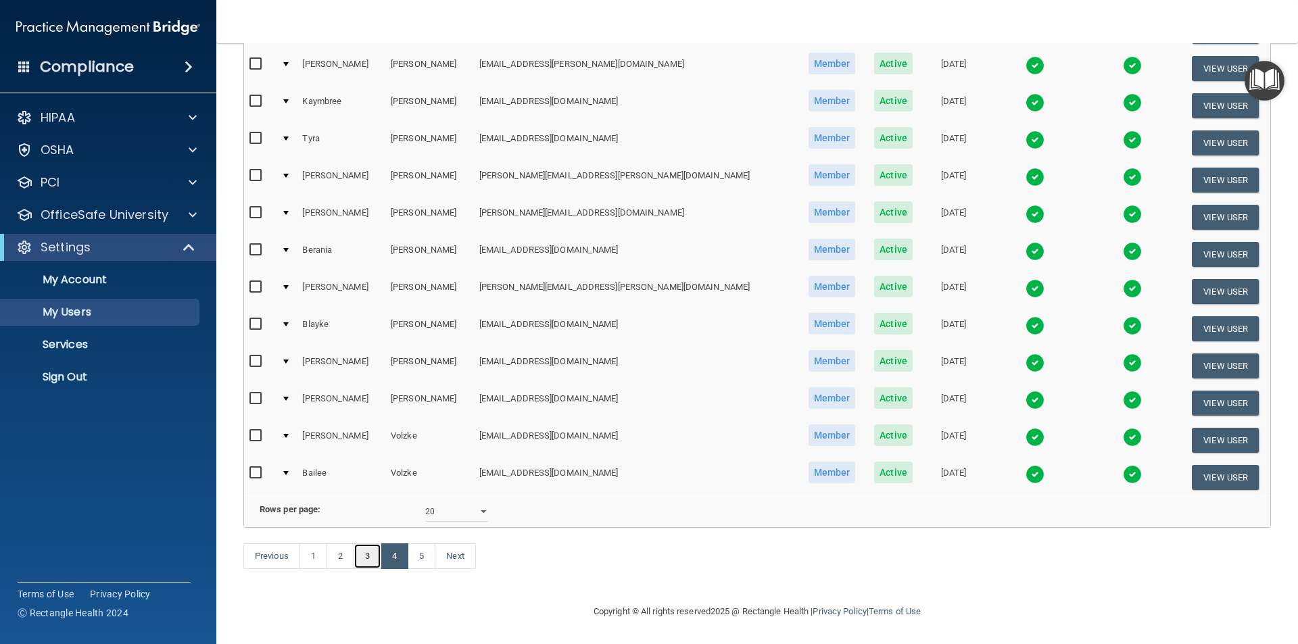
click at [368, 560] on link "3" at bounding box center [368, 556] width 28 height 26
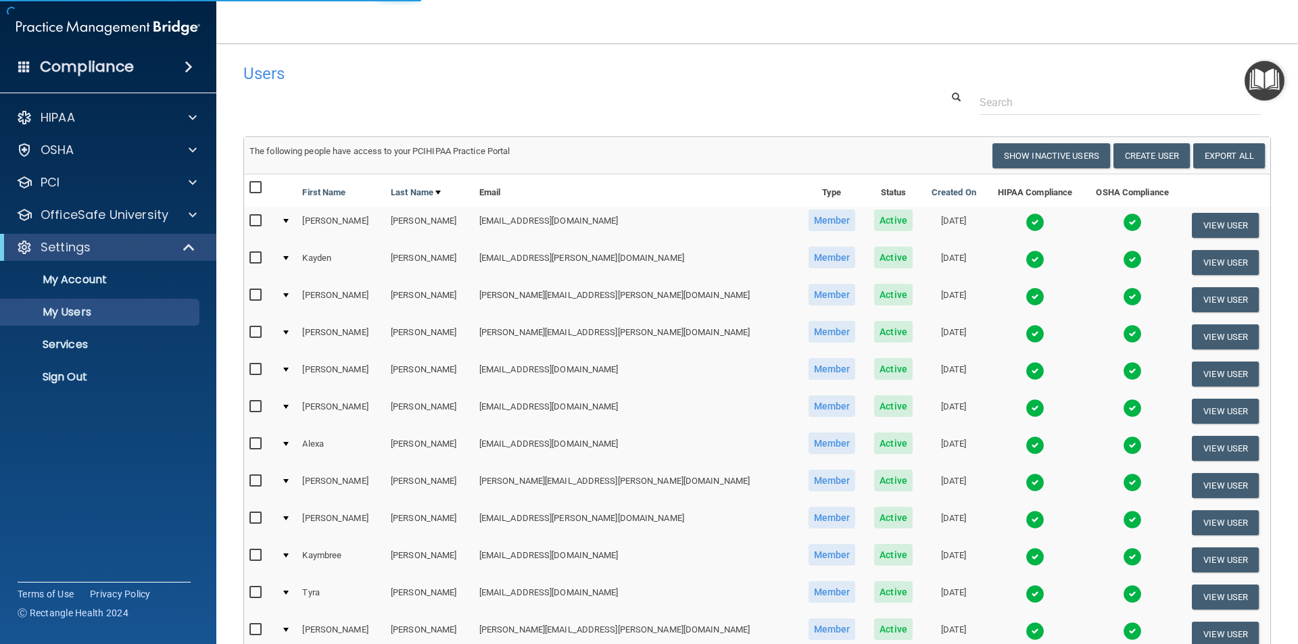
select select "20"
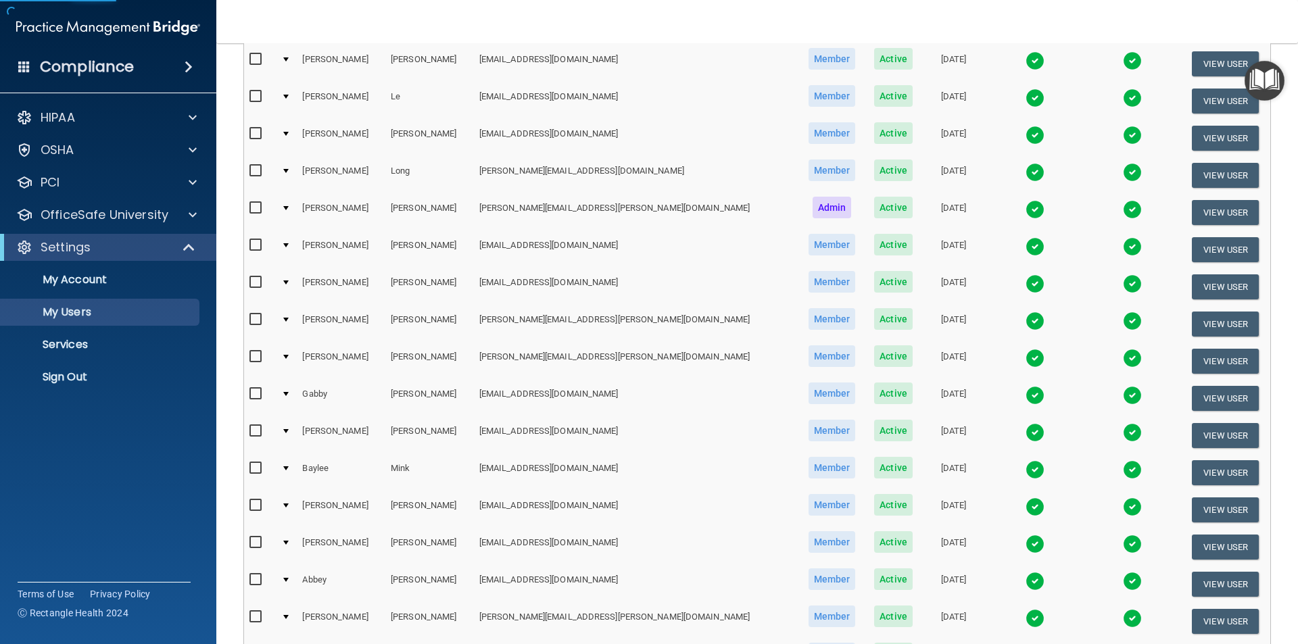
scroll to position [203, 0]
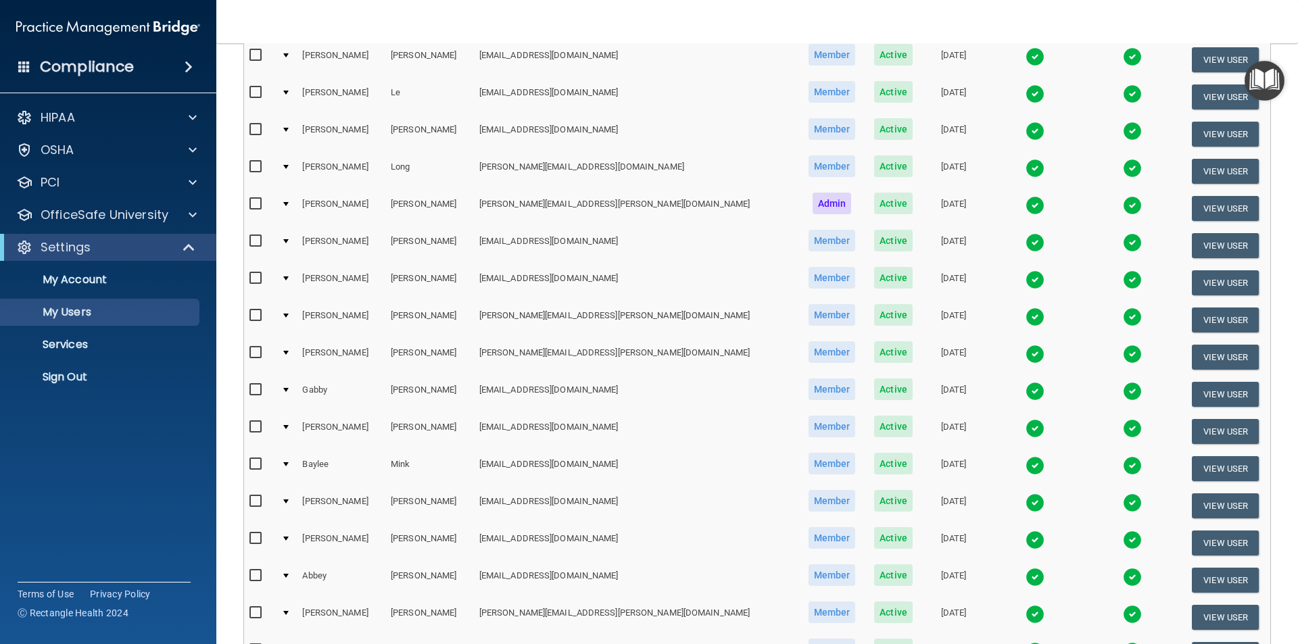
click at [1025, 464] on img at bounding box center [1034, 465] width 19 height 19
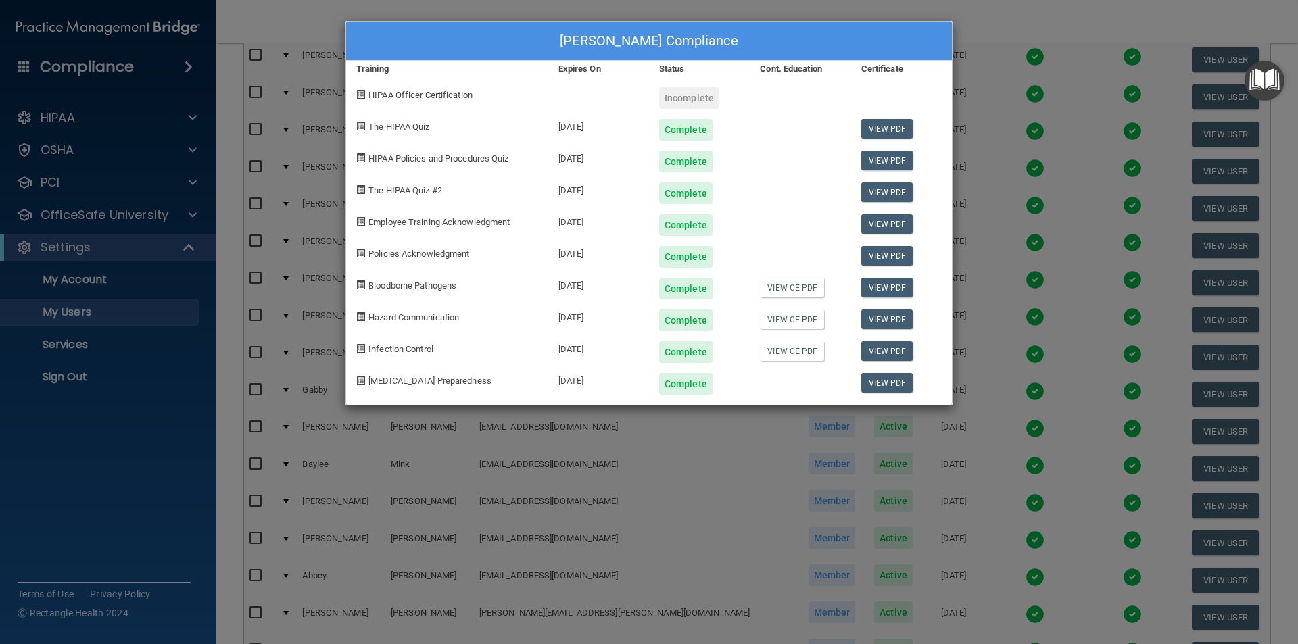
click at [854, 12] on div "[PERSON_NAME] Compliance Training Expires On Status Cont. Education Certificate…" at bounding box center [649, 322] width 1298 height 644
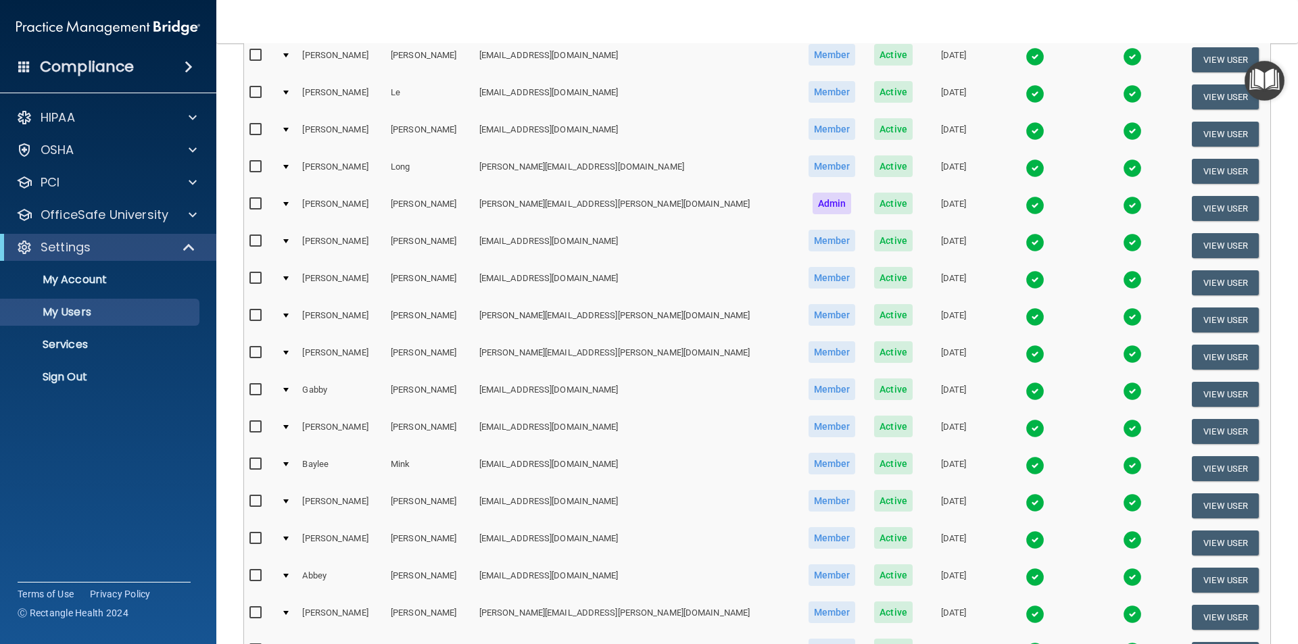
click at [1025, 206] on img at bounding box center [1034, 205] width 19 height 19
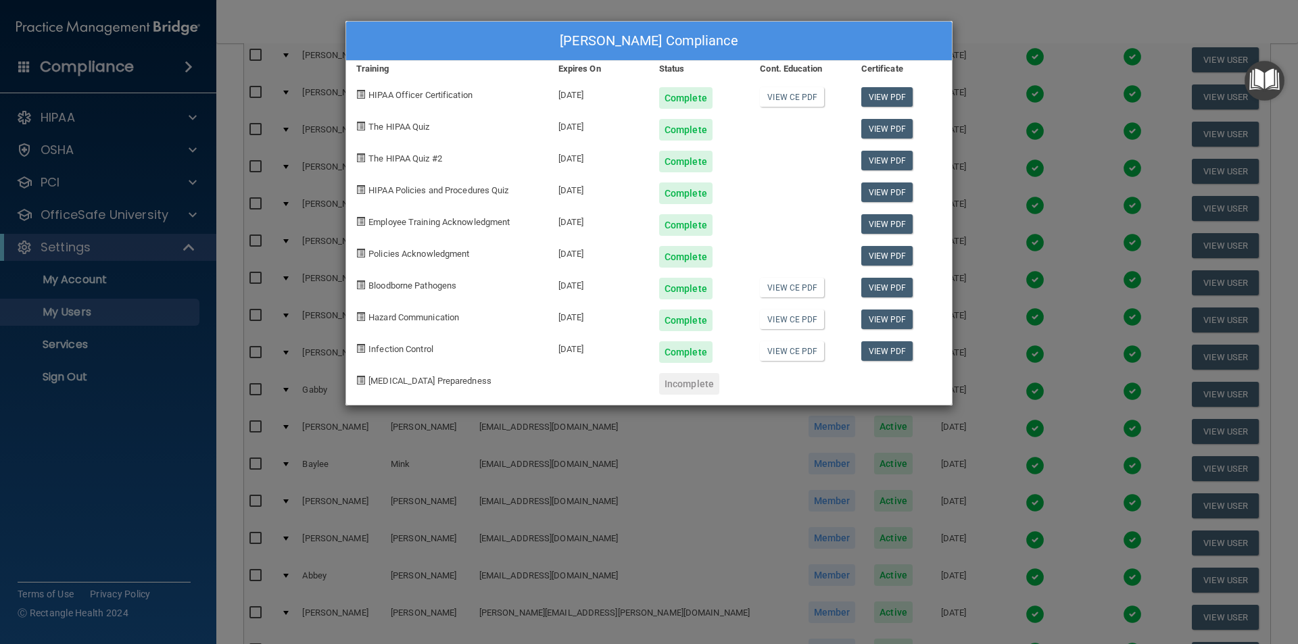
click at [1052, 19] on div "[PERSON_NAME] Compliance Training Expires On Status Cont. Education Certificate…" at bounding box center [649, 322] width 1298 height 644
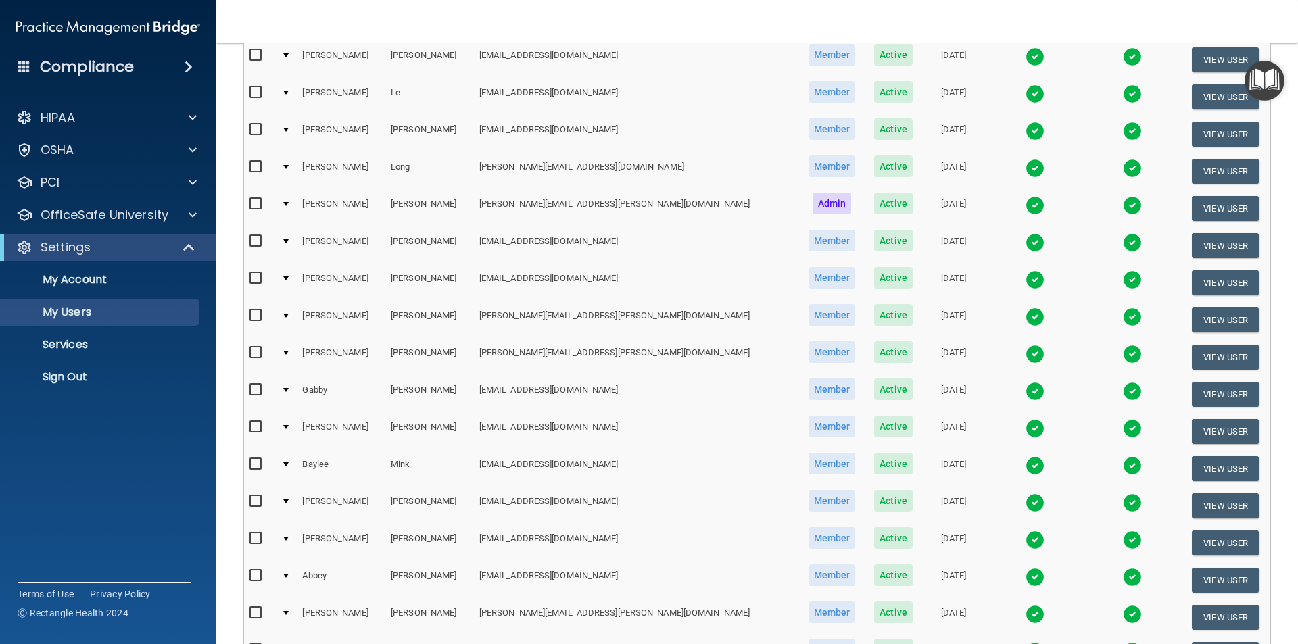
click at [61, 471] on div "Compliance HIPAA Documents and Policies Report an Incident Business Associates …" at bounding box center [108, 322] width 216 height 644
